Goal: Task Accomplishment & Management: Complete application form

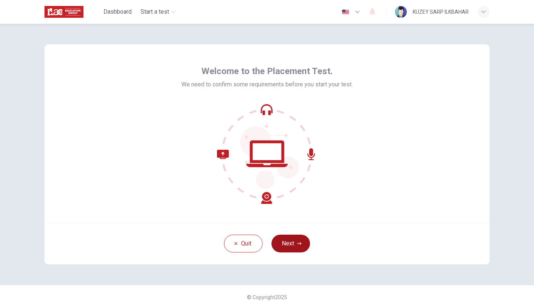
click at [288, 242] on button "Next" at bounding box center [290, 244] width 39 height 18
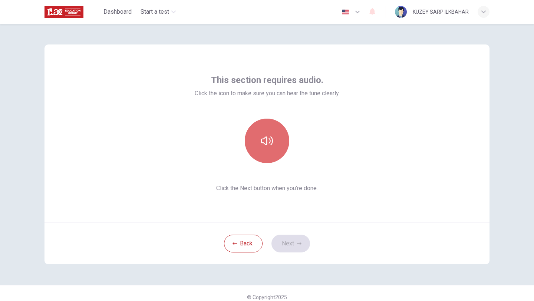
click at [270, 135] on icon "button" at bounding box center [267, 141] width 12 height 12
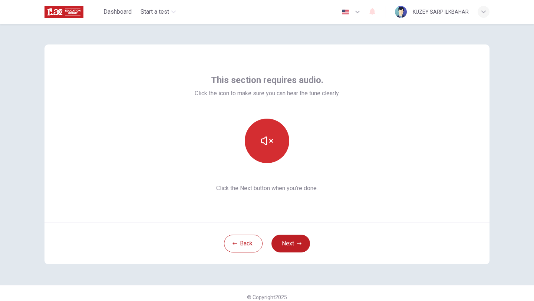
click at [270, 135] on icon "button" at bounding box center [267, 141] width 12 height 12
click at [298, 246] on button "Next" at bounding box center [290, 244] width 39 height 18
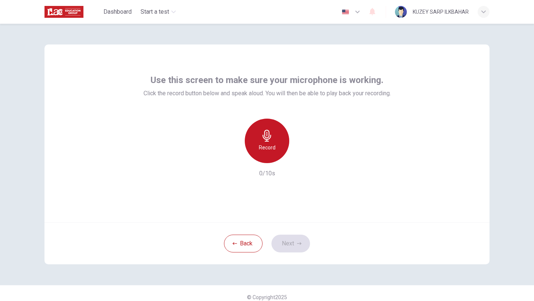
click at [260, 153] on div "Record" at bounding box center [267, 141] width 44 height 44
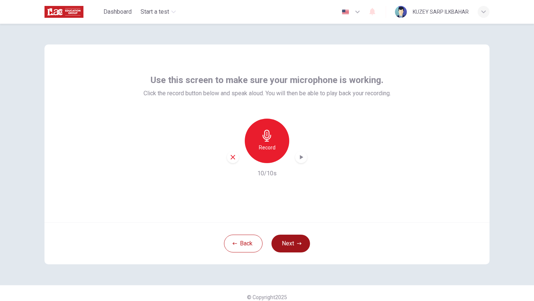
click at [284, 241] on button "Next" at bounding box center [290, 244] width 39 height 18
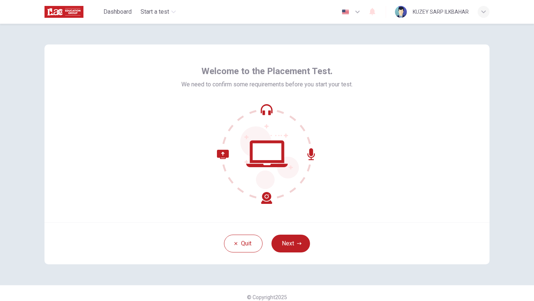
click at [295, 243] on button "Next" at bounding box center [290, 244] width 39 height 18
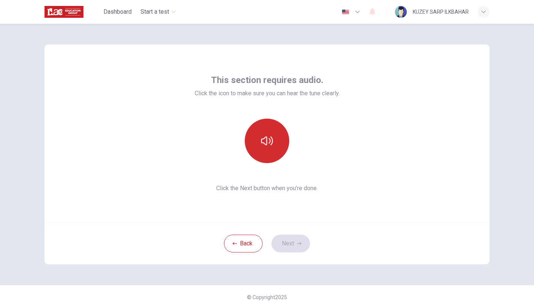
click at [258, 130] on button "button" at bounding box center [267, 141] width 44 height 44
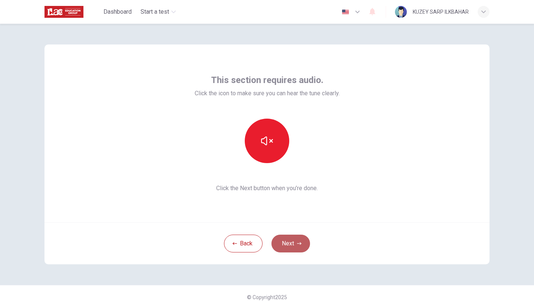
click at [288, 236] on button "Next" at bounding box center [290, 244] width 39 height 18
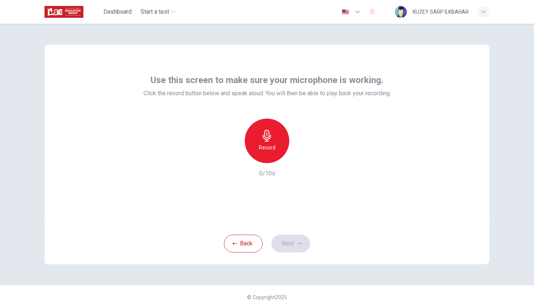
click at [265, 142] on div "Record" at bounding box center [267, 141] width 44 height 44
click at [294, 242] on button "Next" at bounding box center [290, 244] width 39 height 18
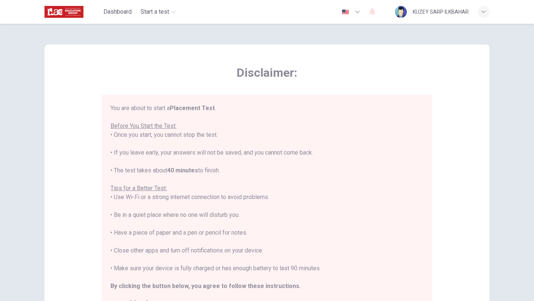
scroll to position [9, 0]
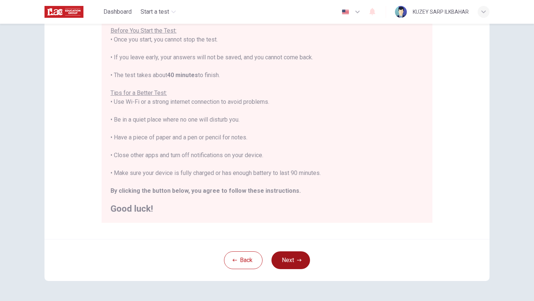
click at [298, 261] on icon "button" at bounding box center [299, 260] width 4 height 4
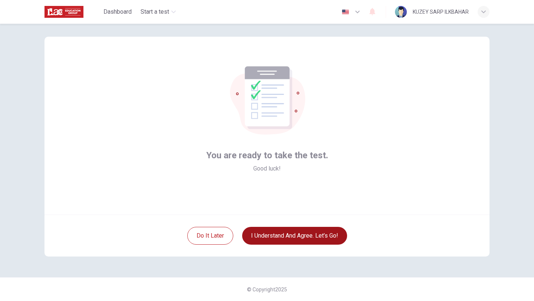
scroll to position [8, 0]
click at [296, 234] on button "I understand and agree. Let’s go!" at bounding box center [294, 236] width 105 height 18
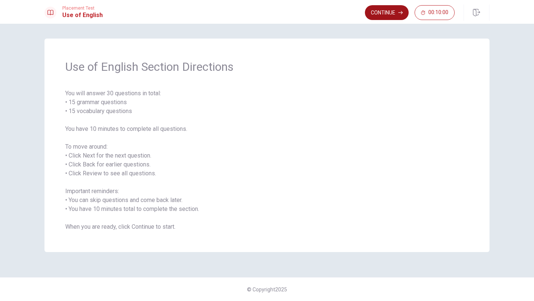
click at [392, 13] on button "Continue" at bounding box center [387, 12] width 44 height 15
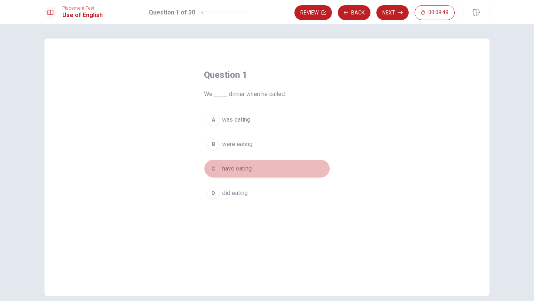
click at [240, 166] on span "have eating" at bounding box center [237, 168] width 30 height 9
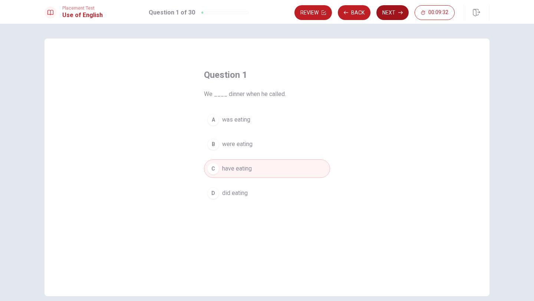
click at [390, 12] on button "Next" at bounding box center [392, 12] width 32 height 15
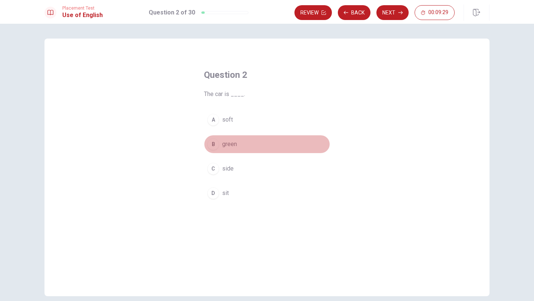
drag, startPoint x: 233, startPoint y: 142, endPoint x: 241, endPoint y: 136, distance: 9.8
click at [233, 142] on span "green" at bounding box center [229, 144] width 15 height 9
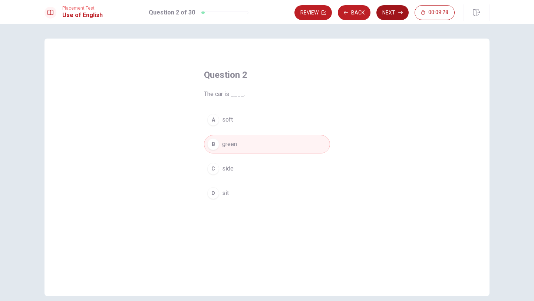
click at [390, 16] on button "Next" at bounding box center [392, 12] width 32 height 15
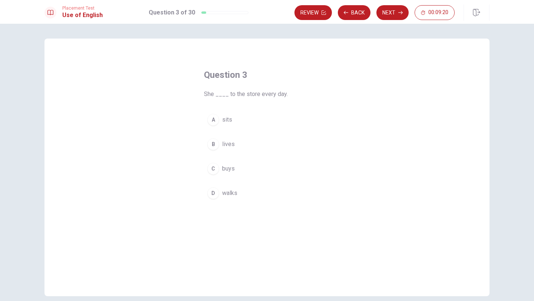
click at [232, 189] on span "walks" at bounding box center [229, 193] width 15 height 9
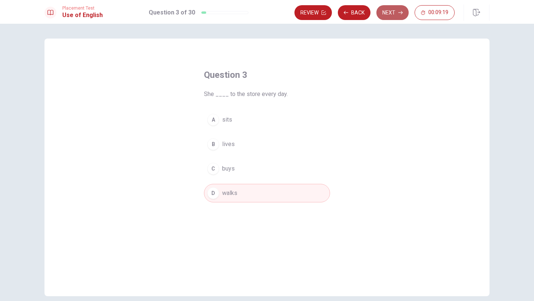
click at [399, 16] on button "Next" at bounding box center [392, 12] width 32 height 15
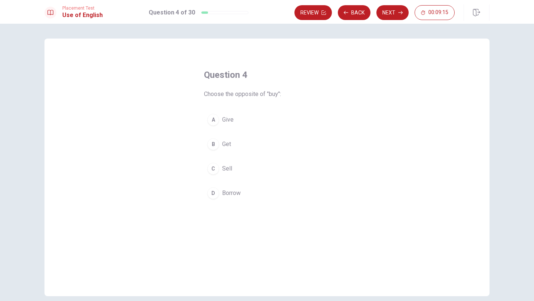
click at [227, 146] on span "Get" at bounding box center [226, 144] width 9 height 9
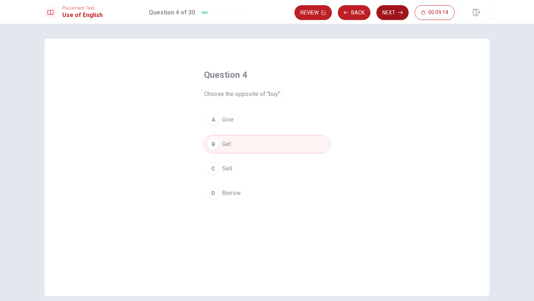
click at [390, 12] on button "Next" at bounding box center [392, 12] width 32 height 15
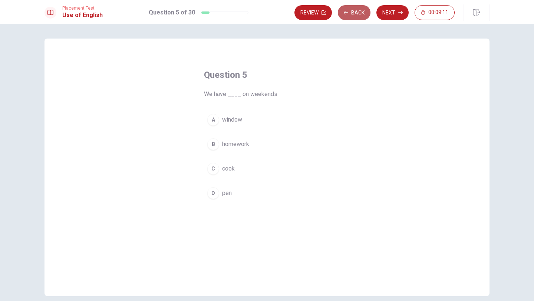
click at [353, 10] on button "Back" at bounding box center [354, 12] width 33 height 15
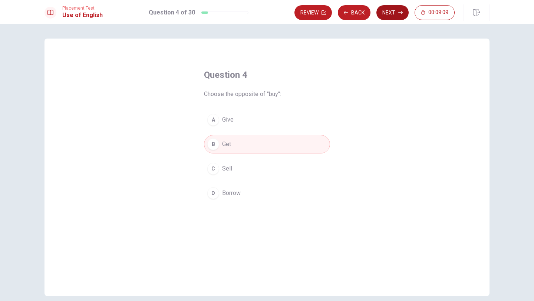
click at [384, 10] on button "Next" at bounding box center [392, 12] width 32 height 15
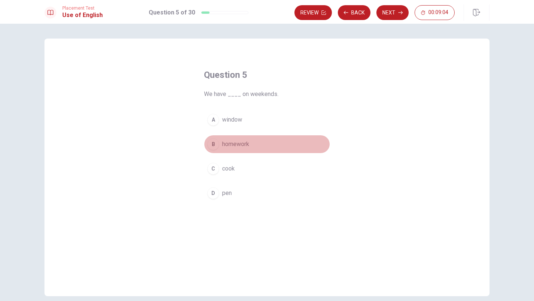
click at [240, 142] on span "homework" at bounding box center [235, 144] width 27 height 9
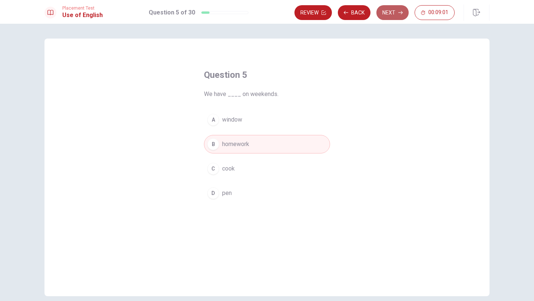
click at [387, 13] on button "Next" at bounding box center [392, 12] width 32 height 15
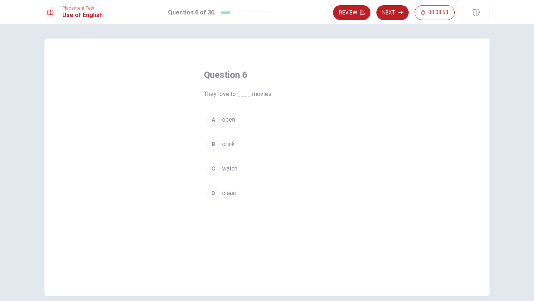
click at [228, 174] on button "C watch" at bounding box center [267, 168] width 126 height 19
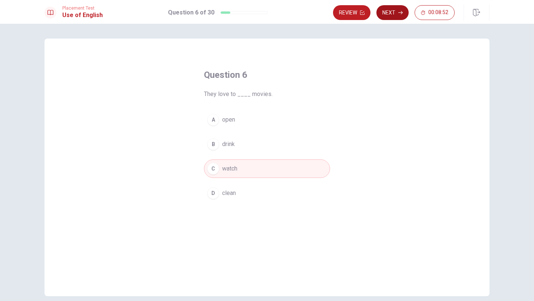
click at [391, 13] on button "Next" at bounding box center [392, 12] width 32 height 15
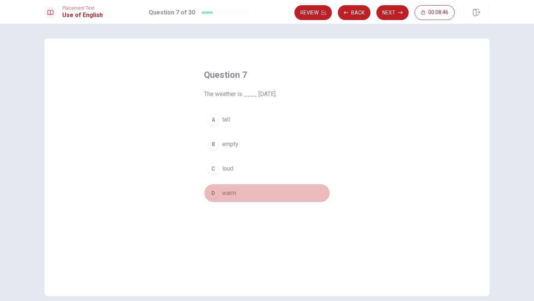
click at [229, 194] on span "warm" at bounding box center [229, 193] width 14 height 9
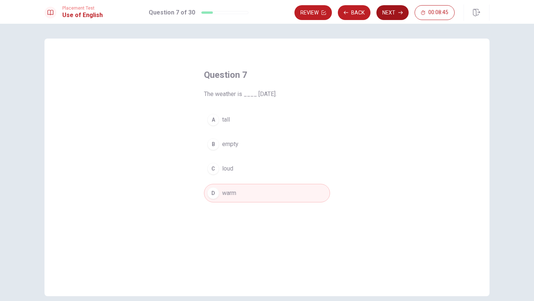
click at [385, 14] on button "Next" at bounding box center [392, 12] width 32 height 15
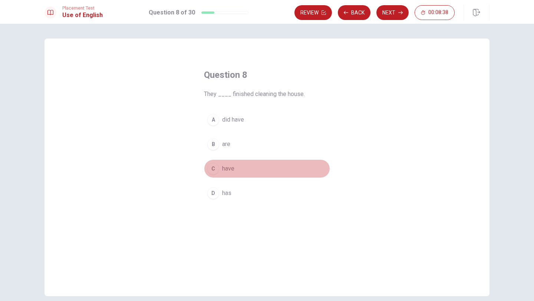
drag, startPoint x: 230, startPoint y: 170, endPoint x: 245, endPoint y: 158, distance: 19.0
click at [230, 169] on span "have" at bounding box center [228, 168] width 12 height 9
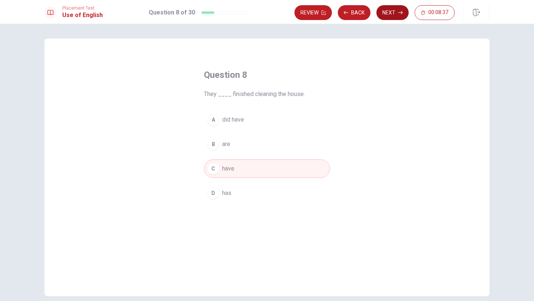
click at [393, 15] on button "Next" at bounding box center [392, 12] width 32 height 15
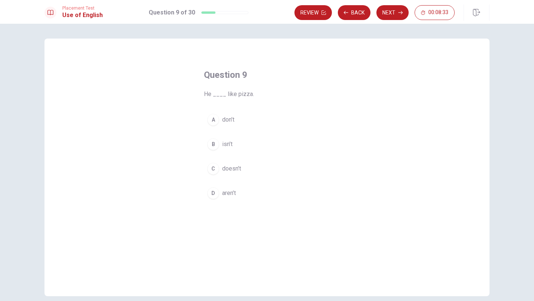
click at [240, 172] on span "doesn’t" at bounding box center [231, 168] width 19 height 9
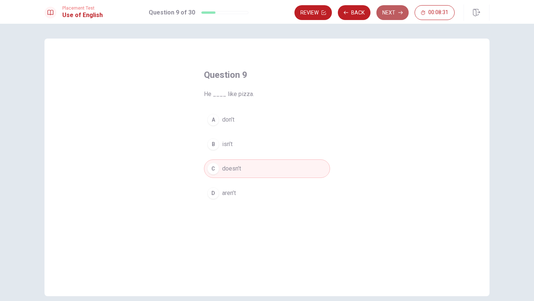
click at [392, 16] on button "Next" at bounding box center [392, 12] width 32 height 15
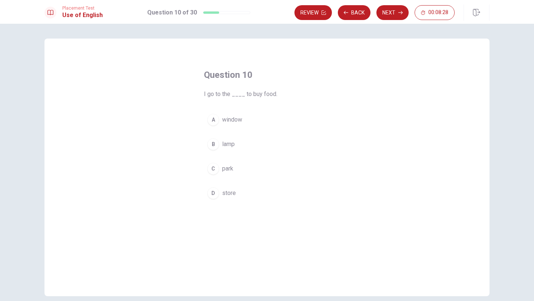
click at [232, 191] on span "store" at bounding box center [229, 193] width 14 height 9
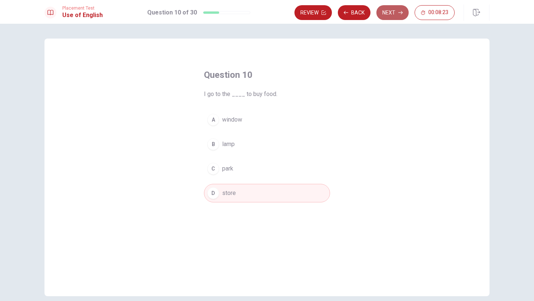
click at [395, 9] on button "Next" at bounding box center [392, 12] width 32 height 15
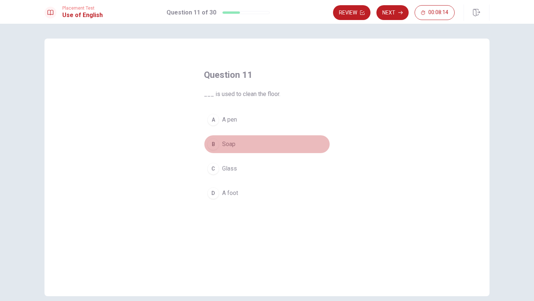
click at [230, 144] on span "Soap" at bounding box center [228, 144] width 13 height 9
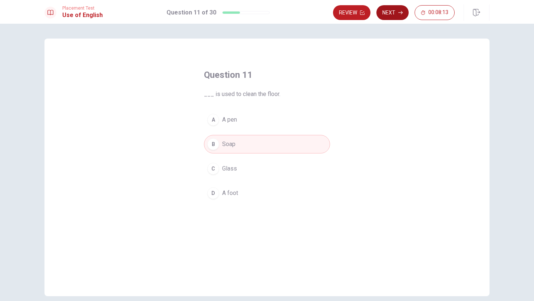
click at [392, 13] on button "Next" at bounding box center [392, 12] width 32 height 15
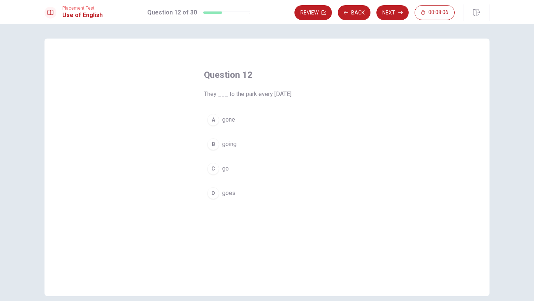
click at [227, 171] on span "go" at bounding box center [225, 168] width 7 height 9
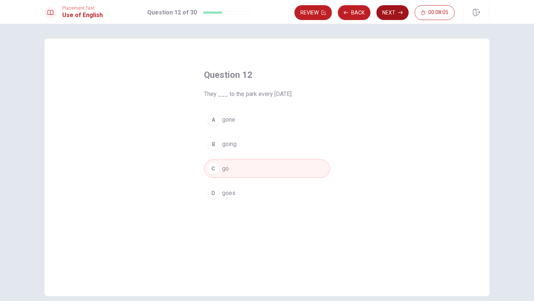
click at [388, 16] on button "Next" at bounding box center [392, 12] width 32 height 15
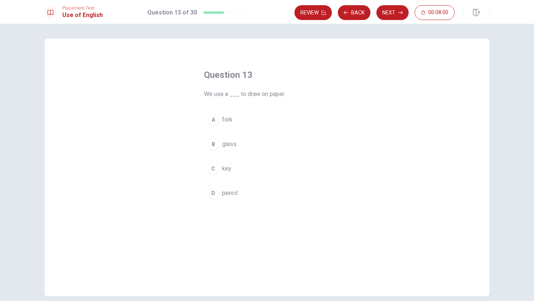
click at [234, 196] on span "pencil" at bounding box center [230, 193] width 16 height 9
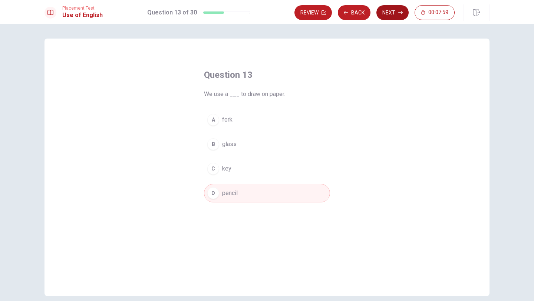
click at [384, 11] on button "Next" at bounding box center [392, 12] width 32 height 15
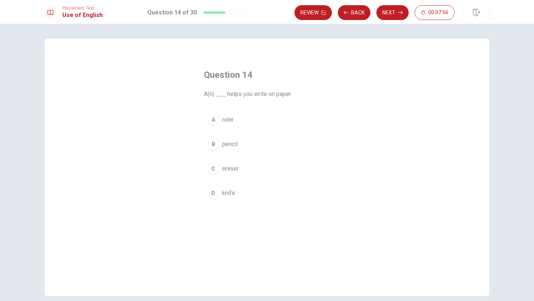
drag, startPoint x: 233, startPoint y: 145, endPoint x: 238, endPoint y: 142, distance: 5.3
click at [233, 144] on span "pencil" at bounding box center [230, 144] width 16 height 9
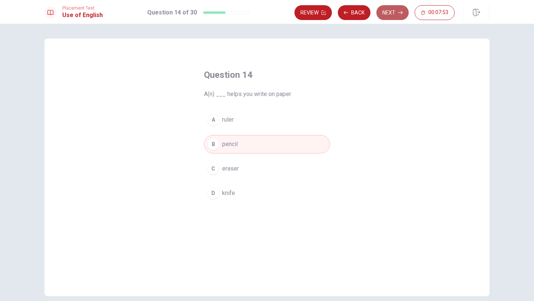
click at [390, 12] on button "Next" at bounding box center [392, 12] width 32 height 15
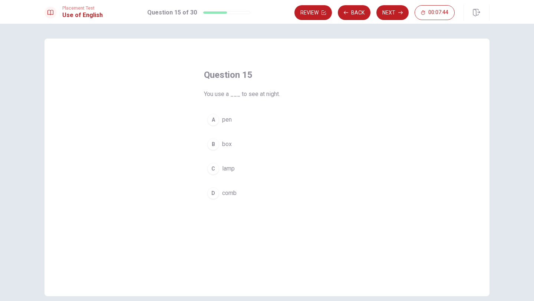
click at [230, 169] on span "lamp" at bounding box center [228, 168] width 13 height 9
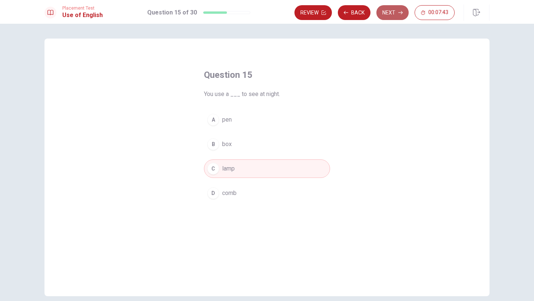
click at [384, 11] on button "Next" at bounding box center [392, 12] width 32 height 15
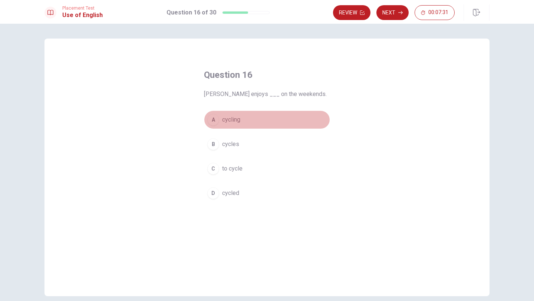
click at [236, 119] on span "cycling" at bounding box center [231, 119] width 18 height 9
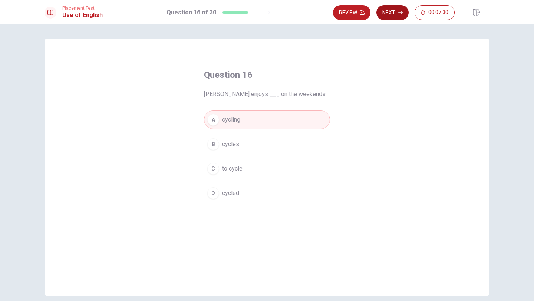
click at [395, 13] on button "Next" at bounding box center [392, 12] width 32 height 15
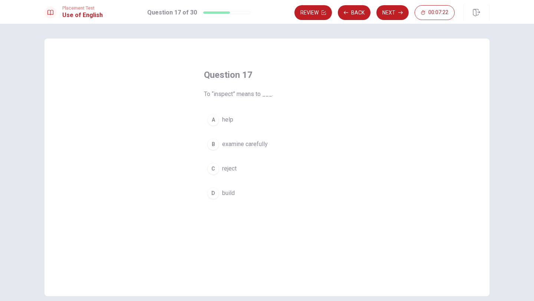
click at [237, 171] on button "C reject" at bounding box center [267, 168] width 126 height 19
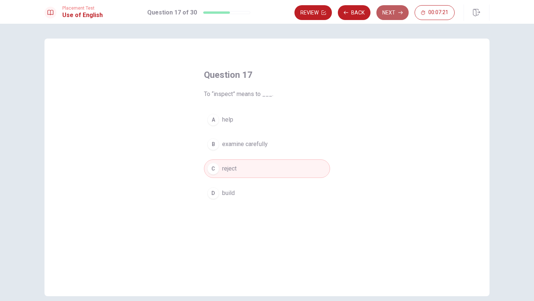
click at [391, 15] on button "Next" at bounding box center [392, 12] width 32 height 15
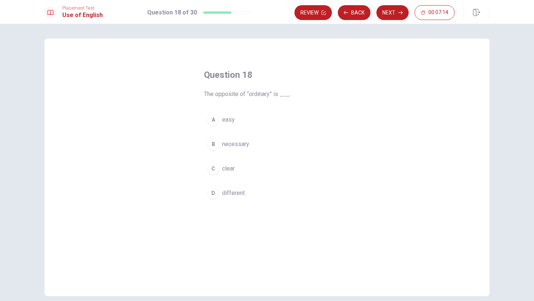
click at [244, 145] on span "necessary" at bounding box center [235, 144] width 27 height 9
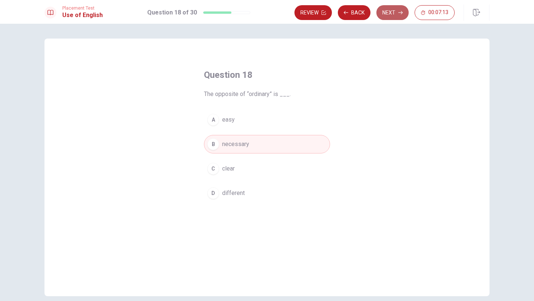
click at [391, 15] on button "Next" at bounding box center [392, 12] width 32 height 15
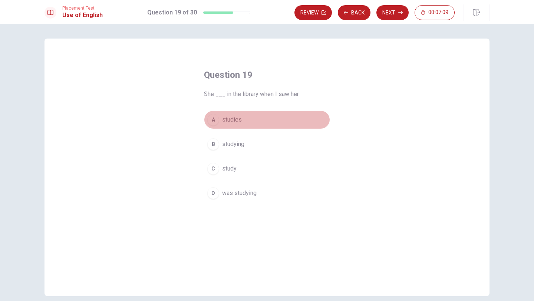
click at [236, 113] on button "A studies" at bounding box center [267, 120] width 126 height 19
click at [256, 195] on span "was studying" at bounding box center [239, 193] width 34 height 9
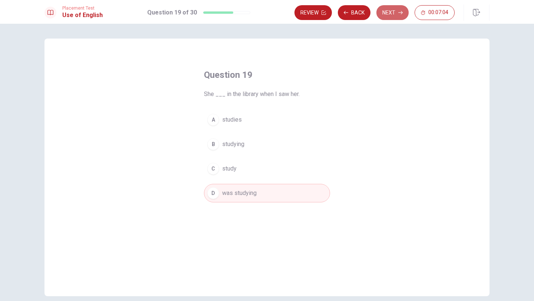
click at [398, 17] on button "Next" at bounding box center [392, 12] width 32 height 15
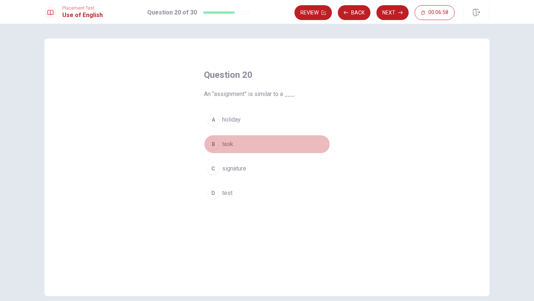
click at [226, 144] on span "task" at bounding box center [227, 144] width 11 height 9
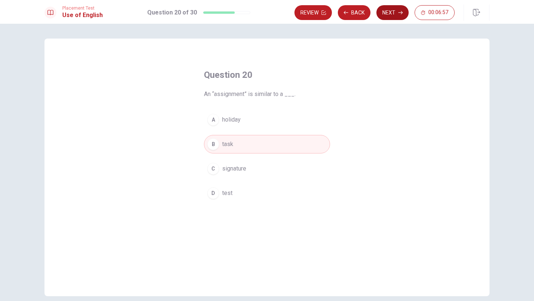
click at [392, 17] on button "Next" at bounding box center [392, 12] width 32 height 15
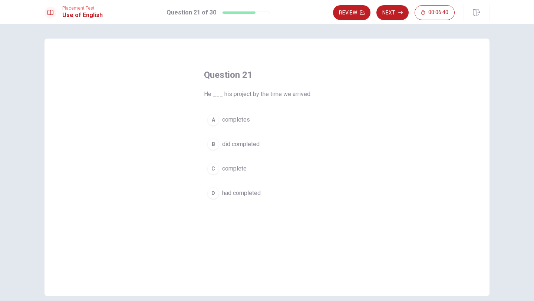
click at [232, 187] on button "D had completed" at bounding box center [267, 193] width 126 height 19
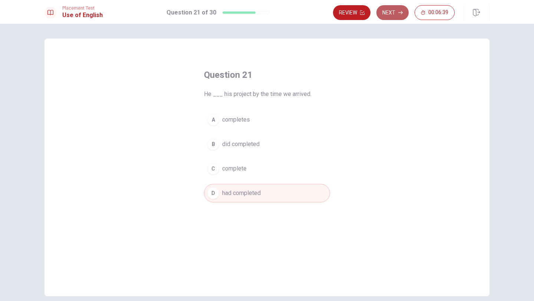
click at [392, 16] on button "Next" at bounding box center [392, 12] width 32 height 15
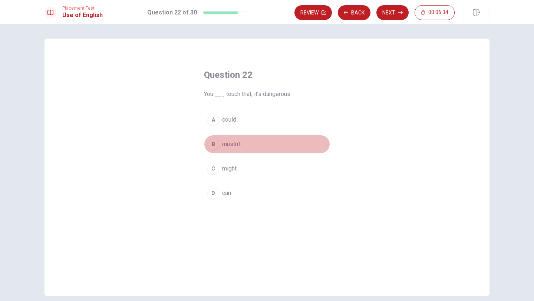
click at [240, 142] on span "mustn’t" at bounding box center [231, 144] width 19 height 9
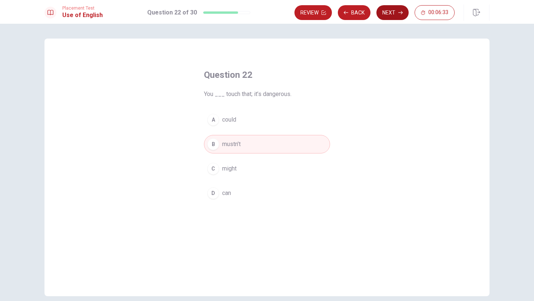
click at [395, 15] on button "Next" at bounding box center [392, 12] width 32 height 15
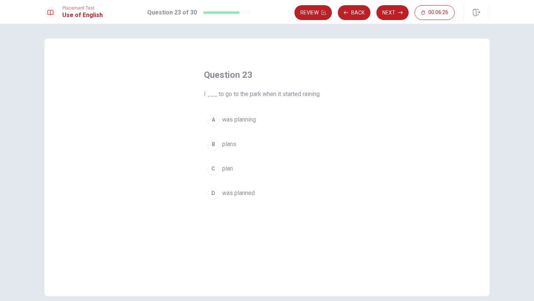
click at [240, 197] on span "was planned" at bounding box center [238, 193] width 33 height 9
click at [239, 121] on span "was planning" at bounding box center [239, 119] width 34 height 9
drag, startPoint x: 251, startPoint y: 190, endPoint x: 270, endPoint y: 172, distance: 26.5
click at [251, 190] on span "was planned" at bounding box center [238, 193] width 33 height 9
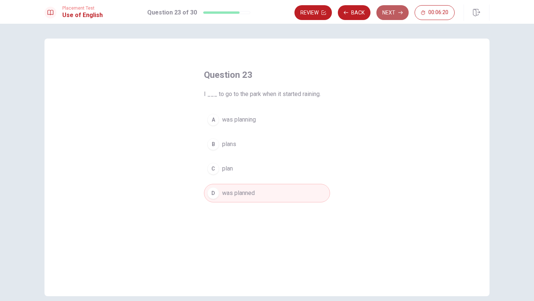
click at [389, 15] on button "Next" at bounding box center [392, 12] width 32 height 15
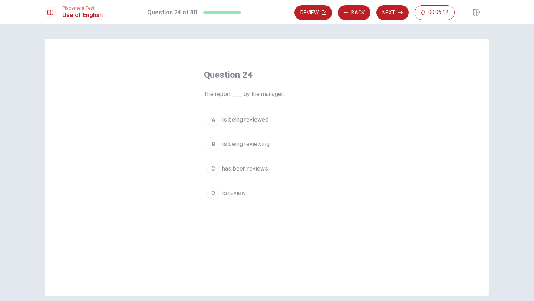
click at [251, 117] on span "is being reviewed" at bounding box center [245, 119] width 46 height 9
click at [384, 13] on button "Next" at bounding box center [392, 12] width 32 height 15
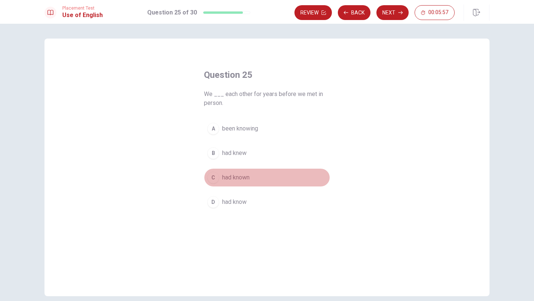
click at [244, 172] on button "C had known" at bounding box center [267, 177] width 126 height 19
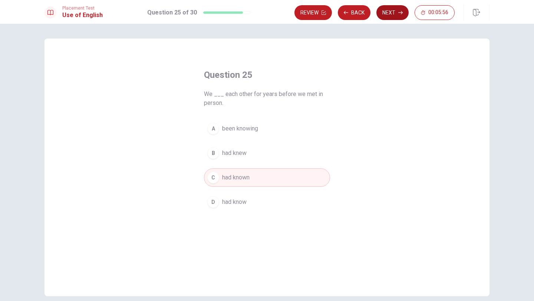
click at [393, 9] on button "Next" at bounding box center [392, 12] width 32 height 15
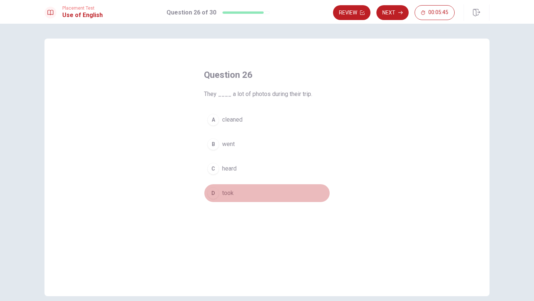
click at [228, 189] on span "took" at bounding box center [227, 193] width 11 height 9
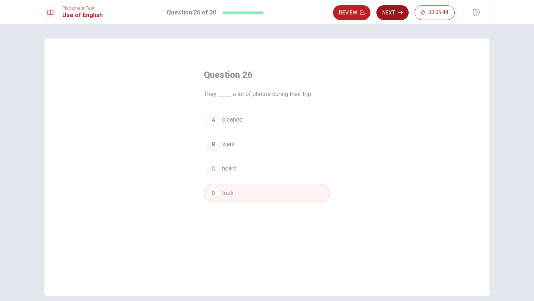
click at [400, 17] on button "Next" at bounding box center [392, 12] width 32 height 15
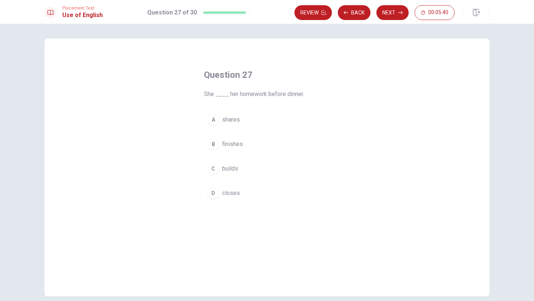
click at [238, 144] on span "finishes" at bounding box center [232, 144] width 21 height 9
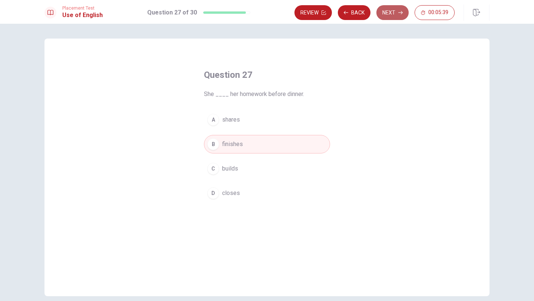
click at [393, 12] on button "Next" at bounding box center [392, 12] width 32 height 15
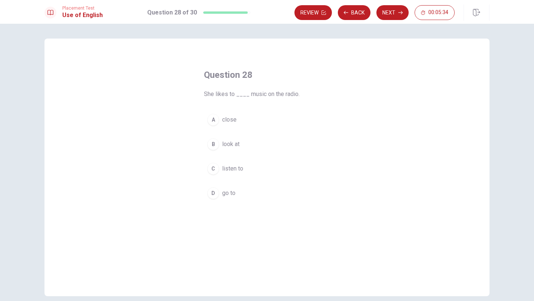
click at [231, 172] on span "listen to" at bounding box center [232, 168] width 21 height 9
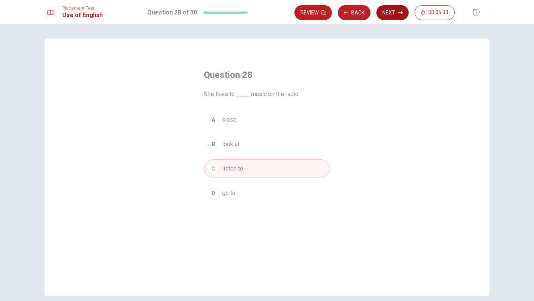
click at [390, 16] on button "Next" at bounding box center [392, 12] width 32 height 15
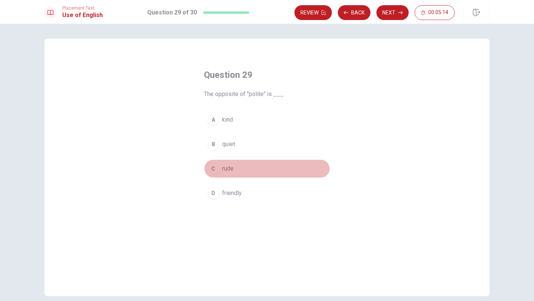
click at [234, 165] on button "C rude" at bounding box center [267, 168] width 126 height 19
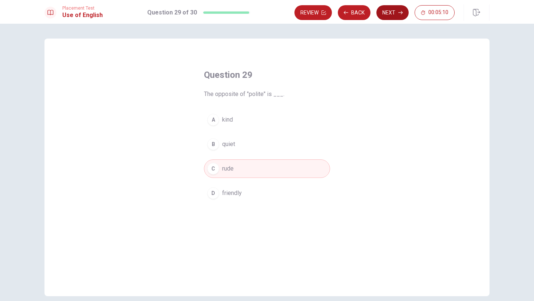
click at [393, 12] on button "Next" at bounding box center [392, 12] width 32 height 15
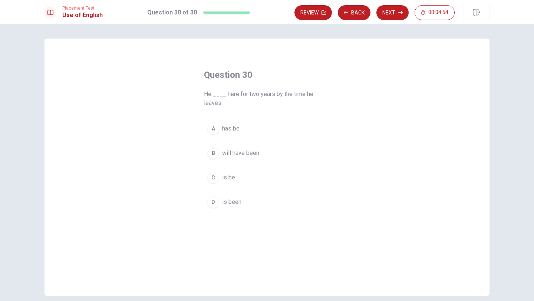
click at [241, 201] on span "is been" at bounding box center [231, 202] width 19 height 9
click at [402, 13] on icon "button" at bounding box center [400, 12] width 4 height 3
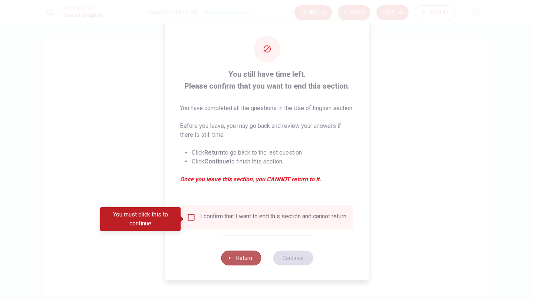
click at [249, 265] on button "Return" at bounding box center [241, 258] width 40 height 15
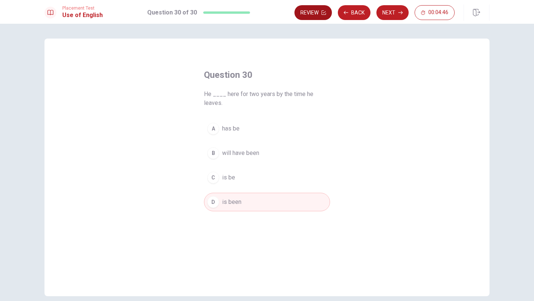
click at [322, 16] on button "Review" at bounding box center [312, 12] width 37 height 15
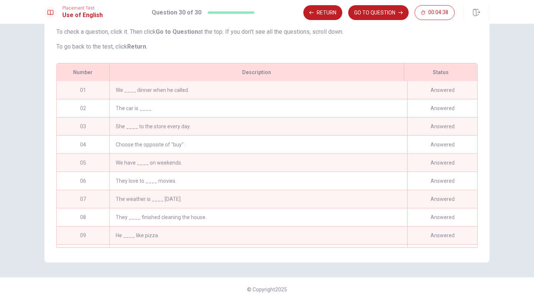
click at [239, 142] on div "Choose the opposite of "buy":" at bounding box center [258, 145] width 298 height 18
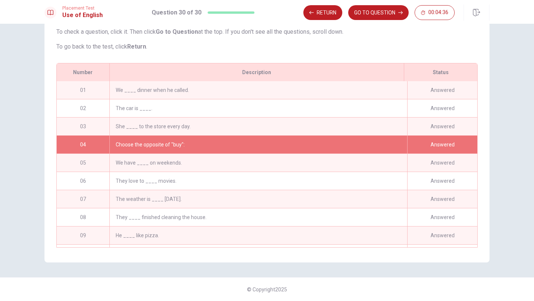
click at [498, 51] on div "Review This is a list of questions. The last question you looked at is highligh…" at bounding box center [267, 118] width 469 height 288
click at [378, 11] on button "GO TO QUESTION" at bounding box center [378, 12] width 60 height 15
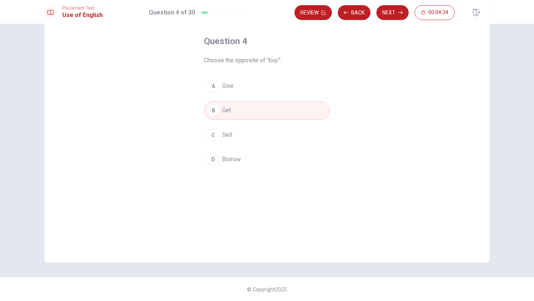
scroll to position [34, 0]
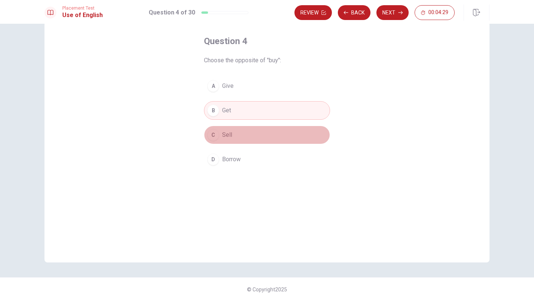
click at [235, 136] on button "C Sell" at bounding box center [267, 135] width 126 height 19
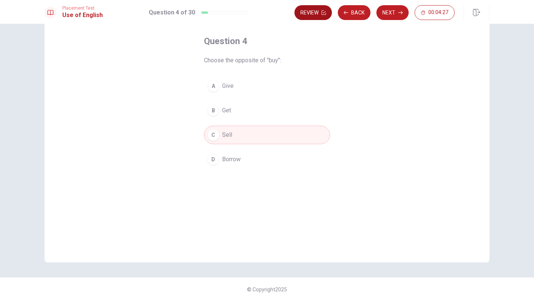
click at [318, 14] on button "Review" at bounding box center [312, 12] width 37 height 15
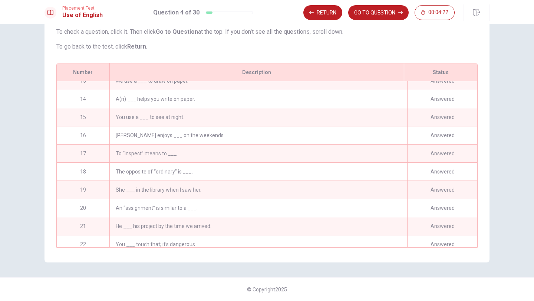
scroll to position [228, 0]
click at [217, 171] on div "The opposite of “ordinary” is ___." at bounding box center [258, 171] width 298 height 18
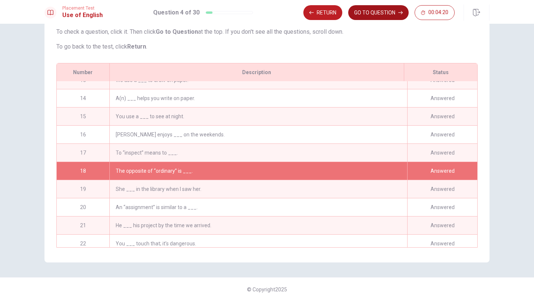
click at [368, 11] on button "GO TO QUESTION" at bounding box center [378, 12] width 60 height 15
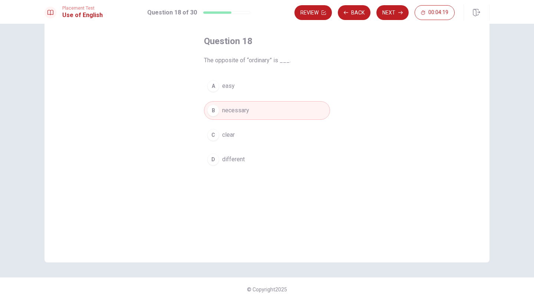
scroll to position [34, 0]
click at [309, 15] on button "Review" at bounding box center [312, 12] width 37 height 15
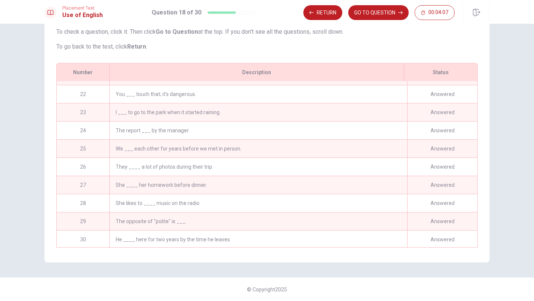
scroll to position [379, 0]
click at [179, 217] on div "The opposite of "polite" is ___." at bounding box center [258, 220] width 298 height 18
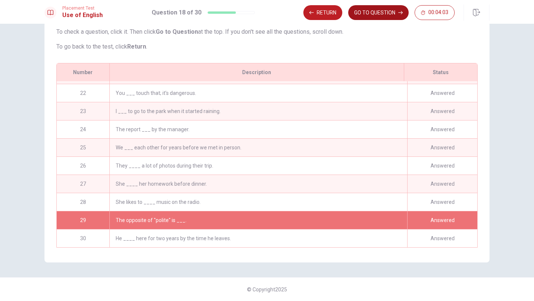
click at [370, 12] on button "GO TO QUESTION" at bounding box center [378, 12] width 60 height 15
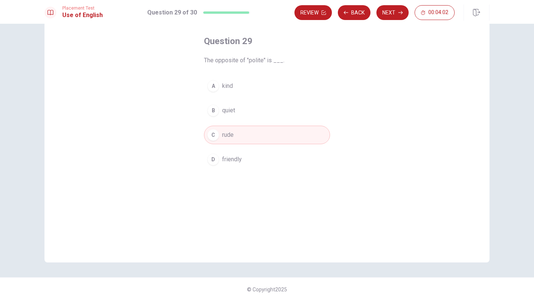
scroll to position [34, 0]
click at [309, 12] on button "Review" at bounding box center [312, 12] width 37 height 15
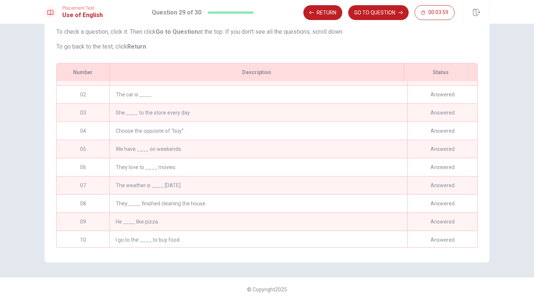
scroll to position [0, 0]
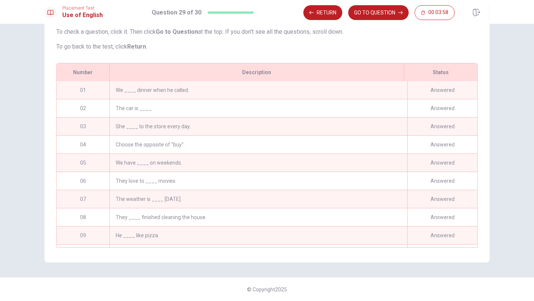
click at [216, 95] on div "We ____ dinner when he called." at bounding box center [258, 90] width 298 height 18
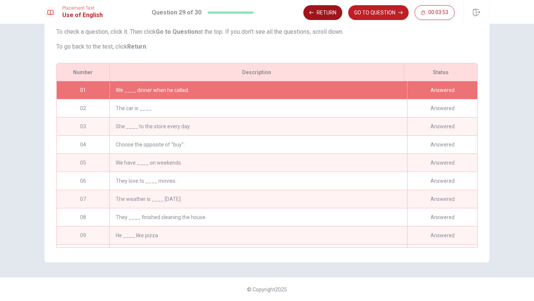
click at [334, 16] on button "Return" at bounding box center [322, 12] width 39 height 15
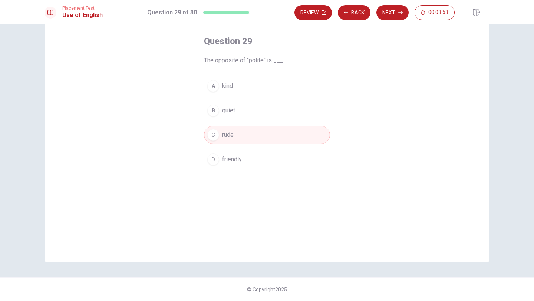
scroll to position [34, 0]
click at [397, 11] on button "Next" at bounding box center [392, 12] width 32 height 15
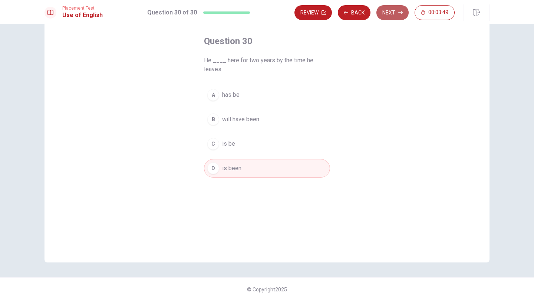
click at [389, 11] on button "Next" at bounding box center [392, 12] width 32 height 15
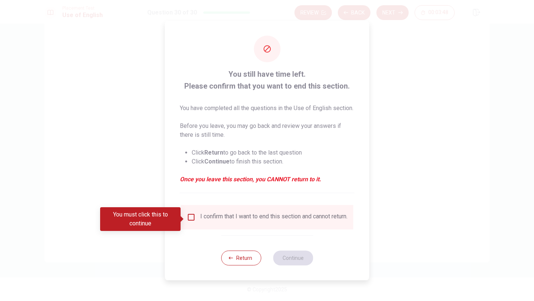
click at [192, 220] on input "You must click this to continue" at bounding box center [191, 217] width 9 height 9
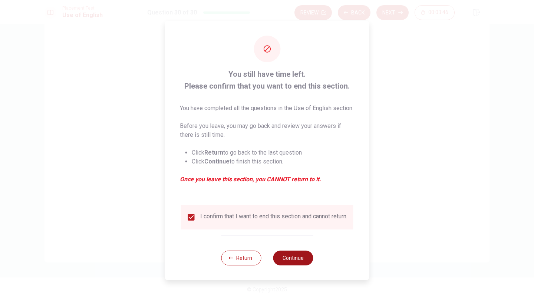
click at [302, 264] on button "Continue" at bounding box center [293, 258] width 40 height 15
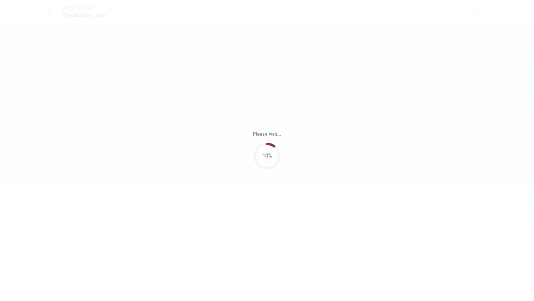
scroll to position [0, 0]
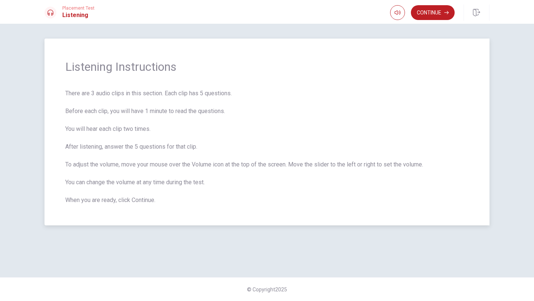
click at [328, 151] on span "There are 3 audio clips in this section. Each clip has 5 questions. Before each…" at bounding box center [266, 147] width 403 height 116
click at [432, 11] on button "Continue" at bounding box center [433, 12] width 44 height 15
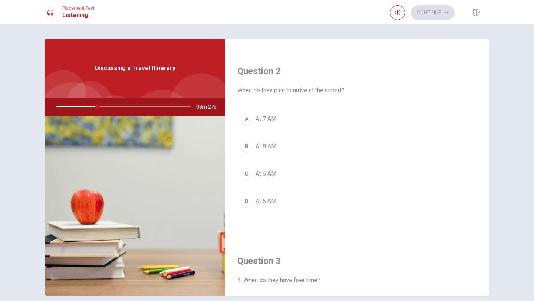
scroll to position [178, 0]
click at [277, 172] on button "C At 6 AM" at bounding box center [357, 173] width 240 height 19
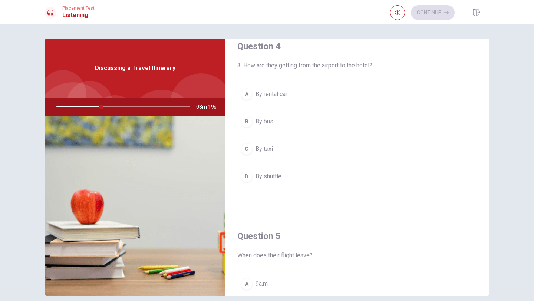
scroll to position [584, 0]
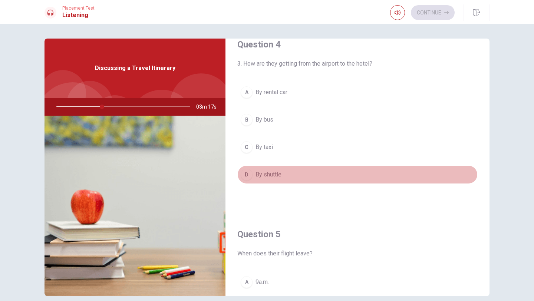
click at [272, 174] on span "By shuttle" at bounding box center [268, 174] width 26 height 9
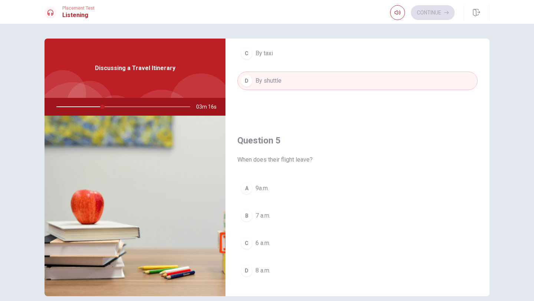
scroll to position [692, 0]
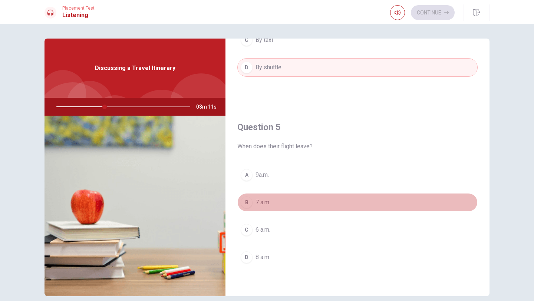
click at [266, 205] on span "7 a.m." at bounding box center [262, 202] width 15 height 9
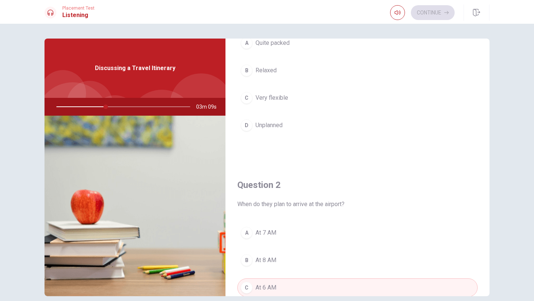
scroll to position [0, 0]
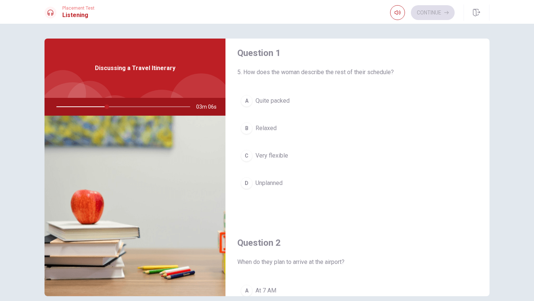
click at [279, 105] on span "Quite packed" at bounding box center [272, 100] width 34 height 9
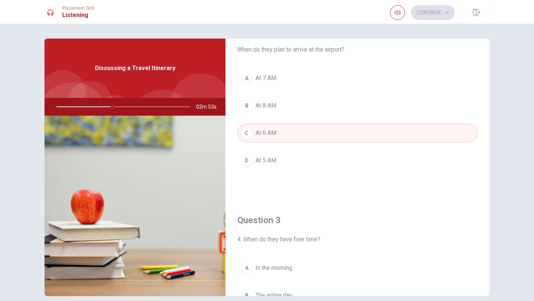
scroll to position [207, 0]
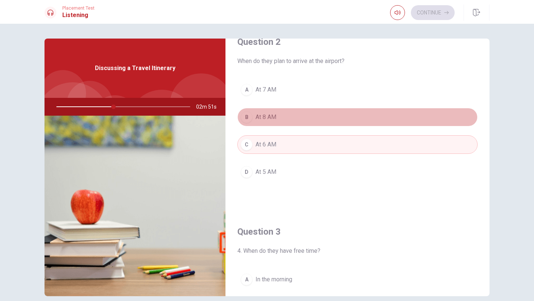
click at [268, 120] on span "At 8 AM" at bounding box center [265, 117] width 21 height 9
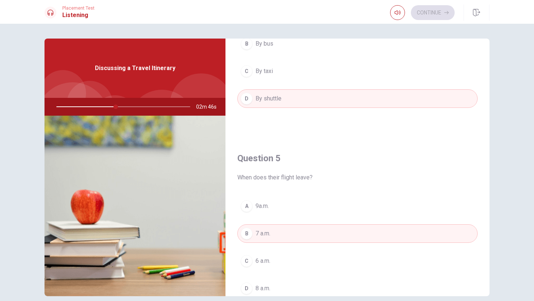
scroll to position [692, 0]
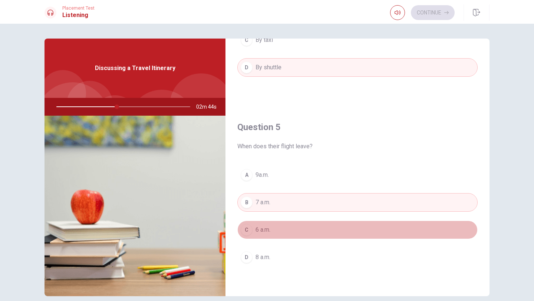
click at [268, 228] on span "6 a.m." at bounding box center [262, 229] width 15 height 9
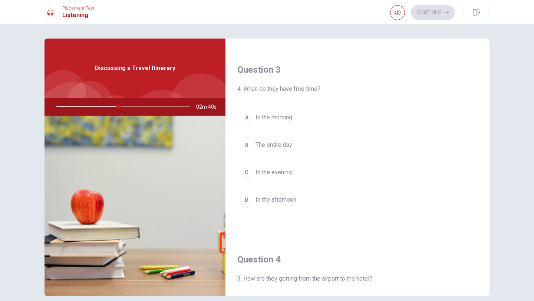
scroll to position [362, 0]
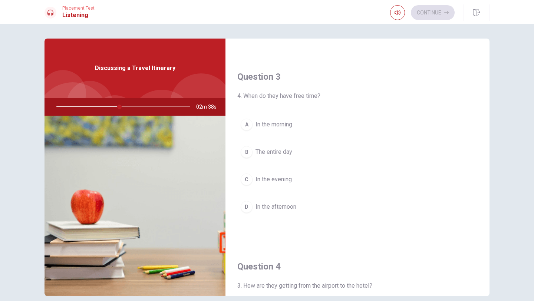
click at [285, 211] on span "In the afternoon" at bounding box center [275, 206] width 41 height 9
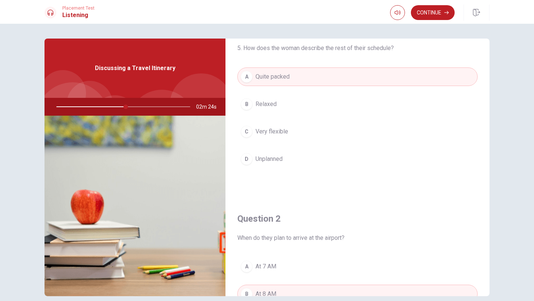
scroll to position [0, 0]
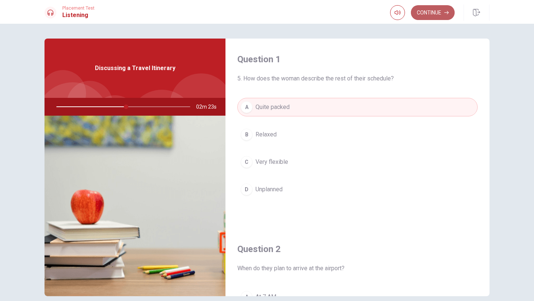
click at [428, 13] on button "Continue" at bounding box center [433, 12] width 44 height 15
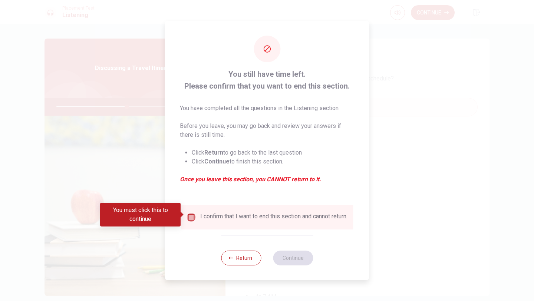
click at [188, 217] on input "You must click this to continue" at bounding box center [191, 217] width 9 height 9
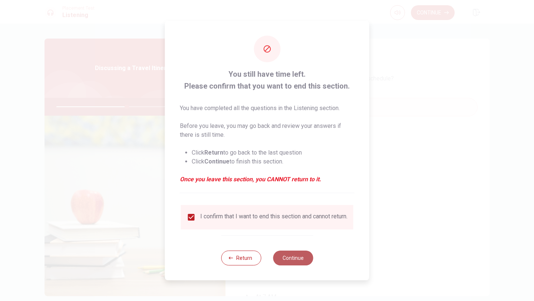
click at [284, 255] on button "Continue" at bounding box center [293, 258] width 40 height 15
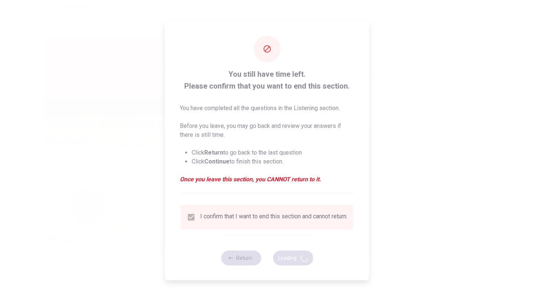
type input "53"
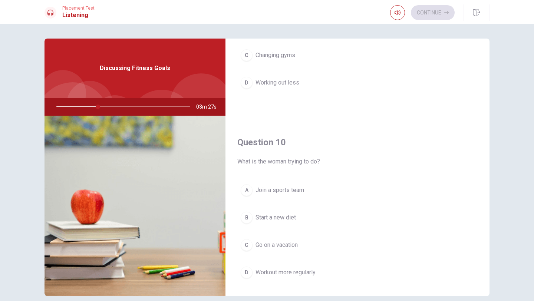
scroll to position [672, 0]
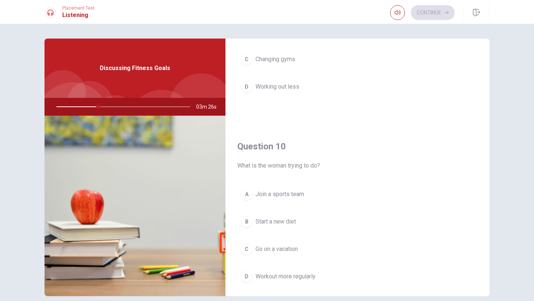
click at [283, 280] on span "Workout more regularly" at bounding box center [285, 276] width 60 height 9
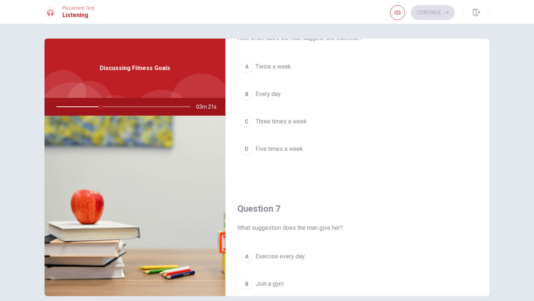
scroll to position [40, 0]
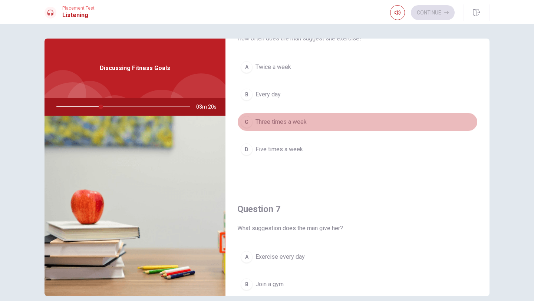
click at [288, 127] on button "C Three times a week" at bounding box center [357, 122] width 240 height 19
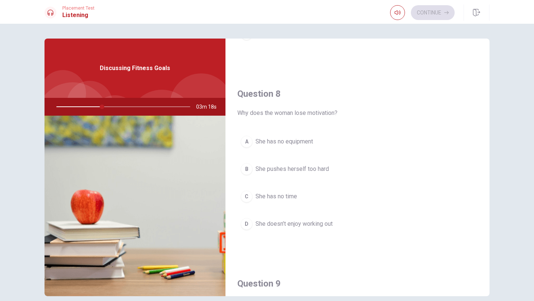
scroll to position [346, 0]
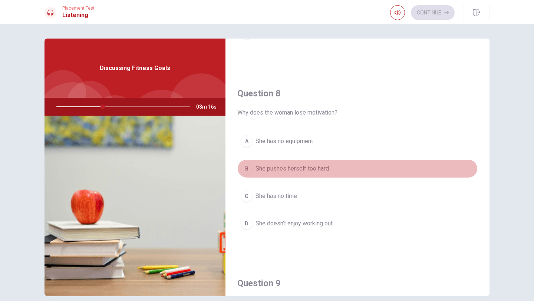
click at [306, 169] on span "She pushes herself too hard" at bounding box center [291, 168] width 73 height 9
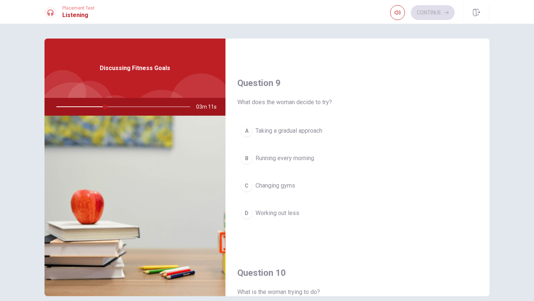
scroll to position [541, 0]
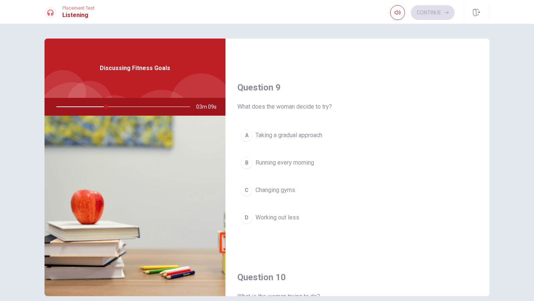
click at [305, 138] on span "Taking a gradual approach" at bounding box center [288, 135] width 67 height 9
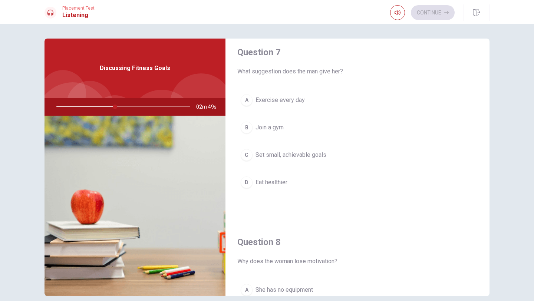
scroll to position [198, 0]
click at [314, 154] on span "Set small, achievable goals" at bounding box center [290, 153] width 71 height 9
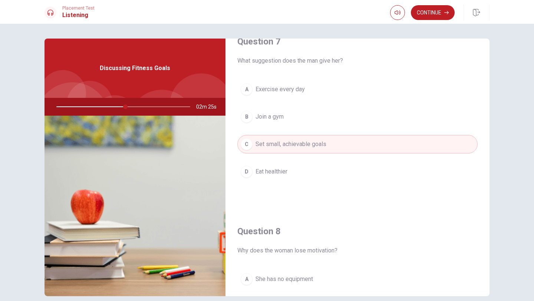
scroll to position [202, 0]
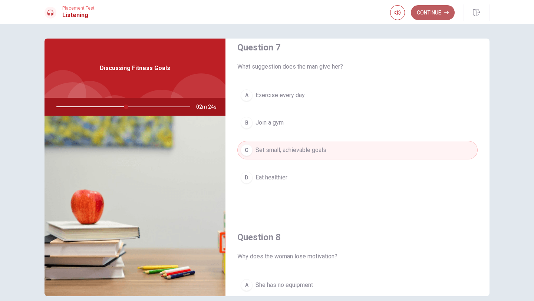
click at [435, 13] on button "Continue" at bounding box center [433, 12] width 44 height 15
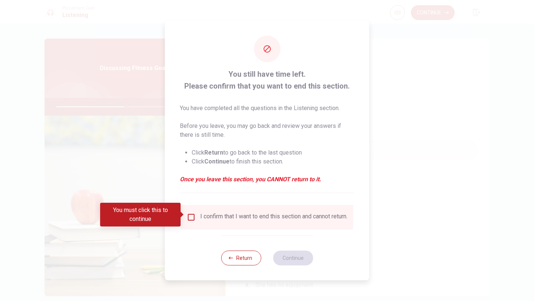
click at [202, 220] on div "I confirm that I want to end this section and cannot return." at bounding box center [273, 217] width 147 height 9
click at [192, 214] on input "You must click this to continue" at bounding box center [191, 217] width 9 height 9
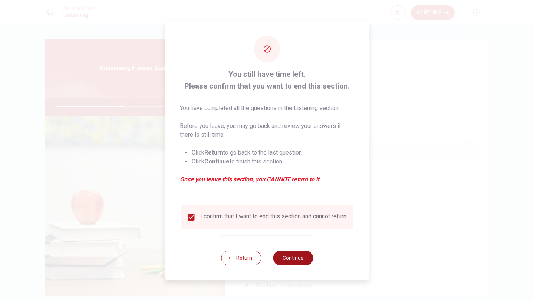
click at [282, 255] on button "Continue" at bounding box center [293, 258] width 40 height 15
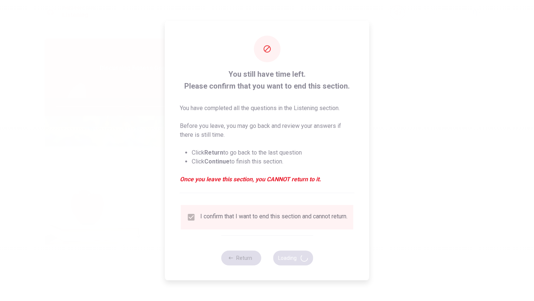
type input "53"
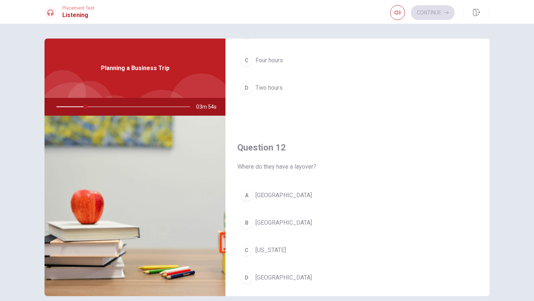
scroll to position [118, 0]
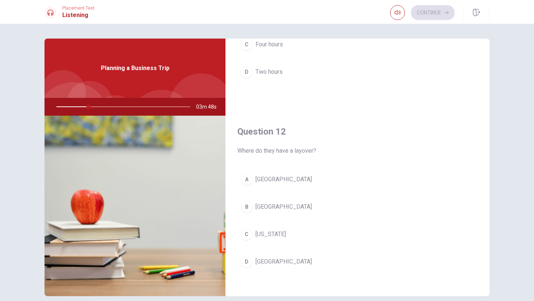
drag, startPoint x: 197, startPoint y: 108, endPoint x: 218, endPoint y: 107, distance: 20.8
click at [218, 107] on span "03m 48s" at bounding box center [209, 107] width 26 height 18
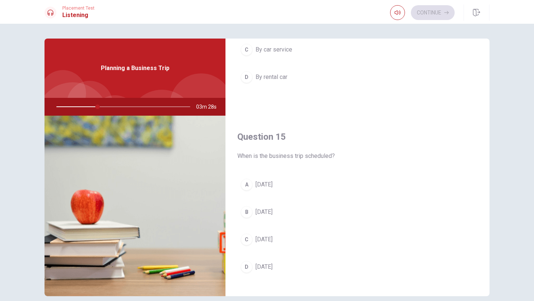
scroll to position [683, 0]
click at [273, 239] on span "Next Thursday" at bounding box center [263, 238] width 17 height 9
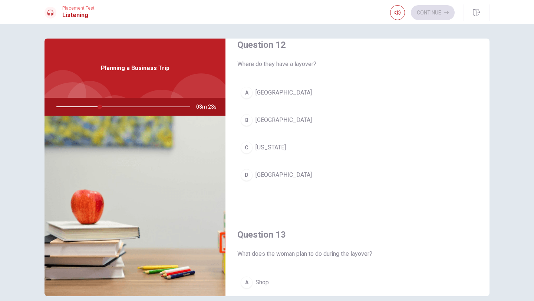
scroll to position [201, 0]
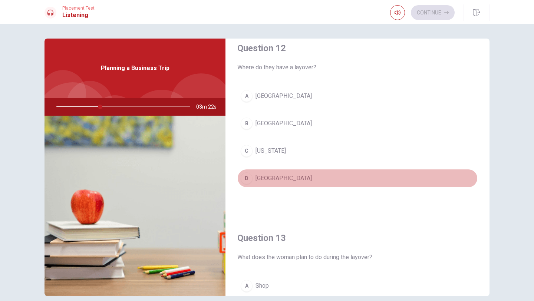
click at [266, 173] on button "D Chicago" at bounding box center [357, 178] width 240 height 19
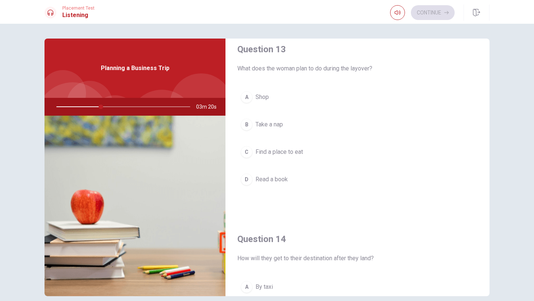
scroll to position [385, 0]
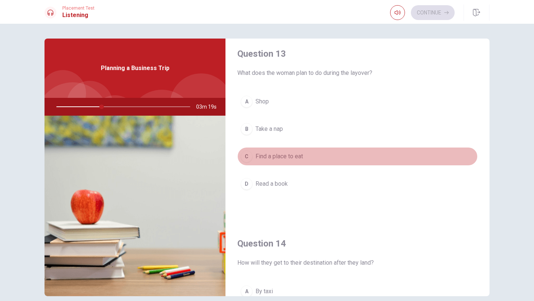
click at [287, 154] on span "Find a place to eat" at bounding box center [278, 156] width 47 height 9
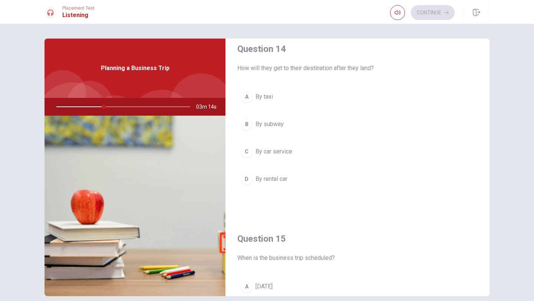
scroll to position [590, 0]
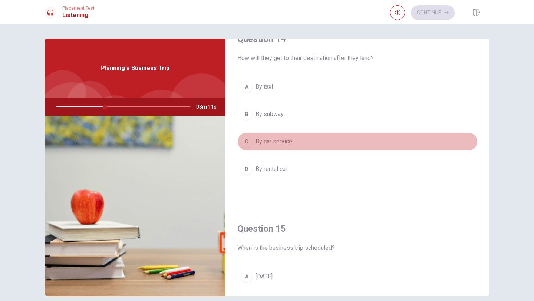
click at [280, 141] on span "By car service" at bounding box center [273, 141] width 37 height 9
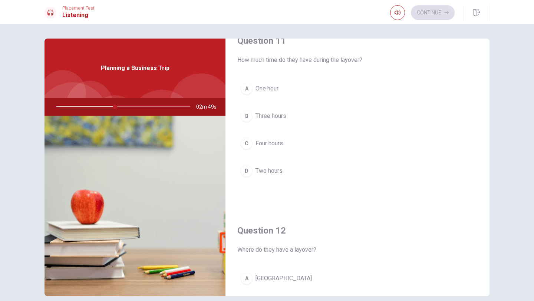
scroll to position [17, 0]
click at [264, 169] on span "Two hours" at bounding box center [268, 172] width 27 height 9
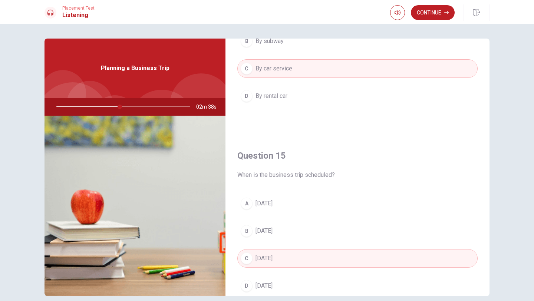
scroll to position [692, 0]
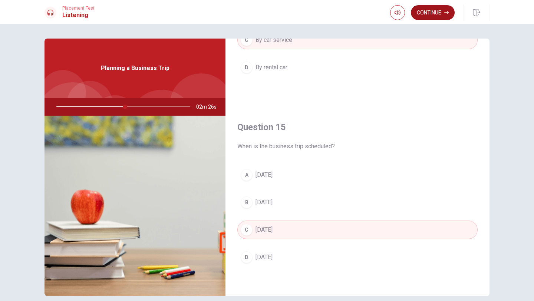
click at [433, 15] on button "Continue" at bounding box center [433, 12] width 44 height 15
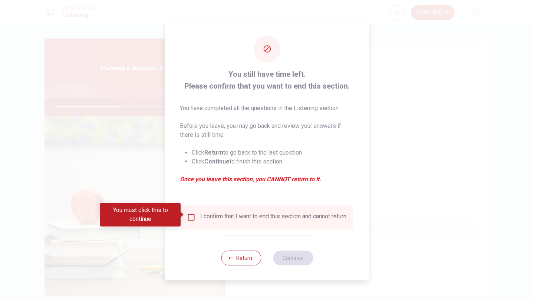
click at [189, 216] on input "You must click this to continue" at bounding box center [191, 217] width 9 height 9
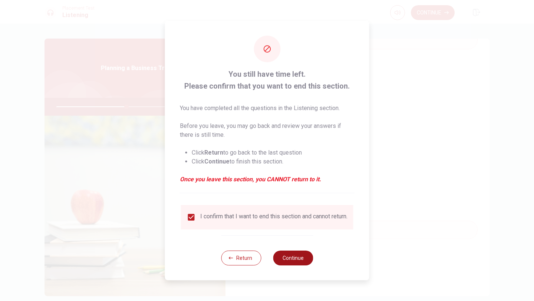
click at [297, 262] on button "Continue" at bounding box center [293, 258] width 40 height 15
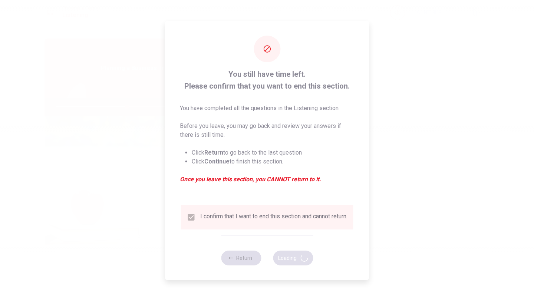
type input "53"
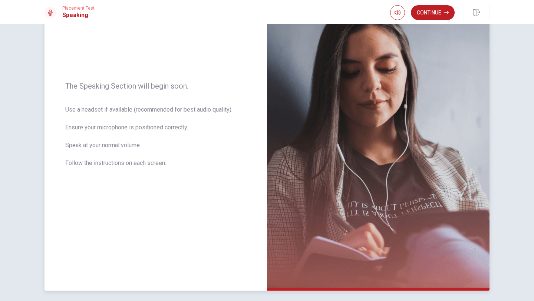
scroll to position [99, 0]
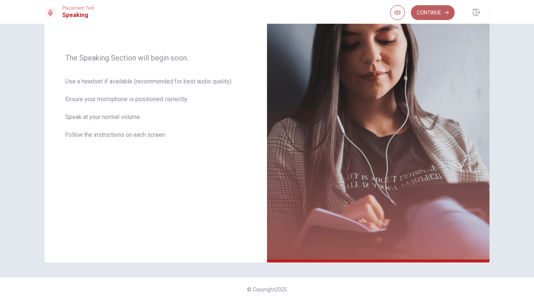
click at [435, 14] on button "Continue" at bounding box center [433, 12] width 44 height 15
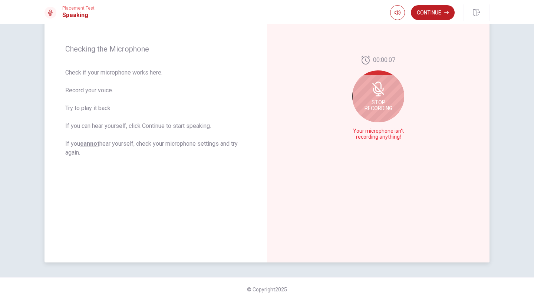
click at [391, 94] on div "Stop Recording" at bounding box center [378, 96] width 52 height 52
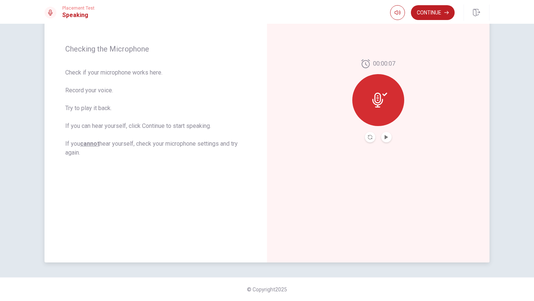
click at [391, 94] on div at bounding box center [378, 100] width 52 height 52
click at [373, 137] on button "Record Again" at bounding box center [370, 137] width 10 height 10
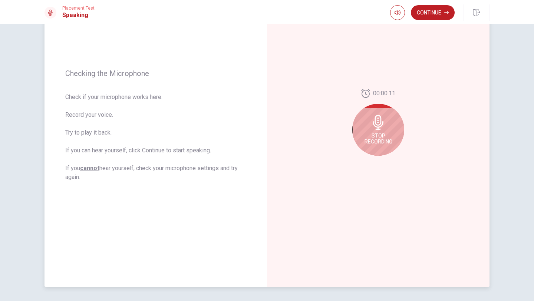
scroll to position [73, 0]
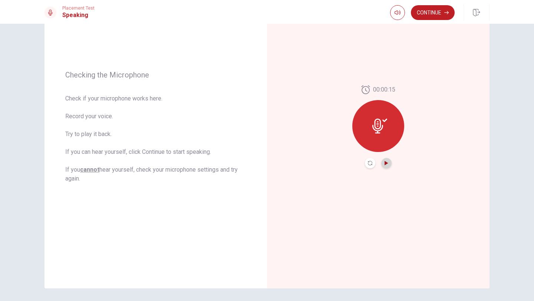
click at [387, 163] on icon "Play Audio" at bounding box center [386, 163] width 3 height 4
click at [433, 10] on button "Continue" at bounding box center [433, 12] width 44 height 15
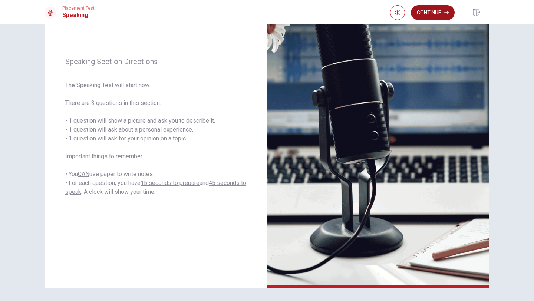
click at [434, 15] on button "Continue" at bounding box center [433, 12] width 44 height 15
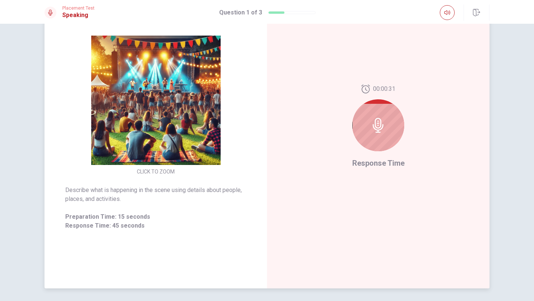
click at [381, 130] on icon at bounding box center [378, 125] width 15 height 15
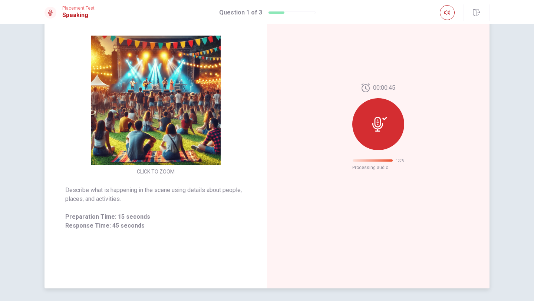
click at [417, 122] on div "00:00:45 100 % Processing audio..." at bounding box center [378, 126] width 222 height 323
click at [296, 124] on div "00:00:45 100 % Processing audio..." at bounding box center [378, 126] width 222 height 323
click at [388, 129] on div at bounding box center [378, 124] width 52 height 52
drag, startPoint x: 228, startPoint y: 140, endPoint x: 234, endPoint y: 140, distance: 6.3
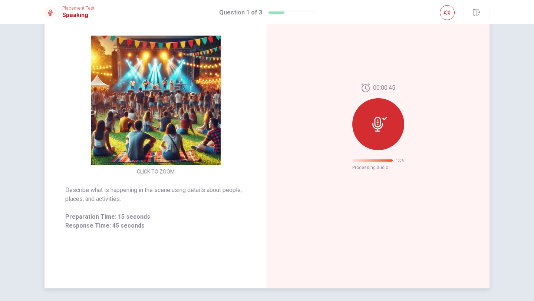
click at [231, 139] on div "CLICK TO ZOOM" at bounding box center [155, 106] width 222 height 141
drag, startPoint x: 236, startPoint y: 142, endPoint x: 324, endPoint y: 149, distance: 88.5
click at [297, 144] on div "CLICK TO ZOOM Describe what is happening in the scene using details about peopl…" at bounding box center [266, 126] width 445 height 323
drag, startPoint x: 319, startPoint y: 150, endPoint x: 307, endPoint y: 147, distance: 11.8
click at [317, 149] on div "00:00:45 100 % Processing audio..." at bounding box center [378, 126] width 222 height 323
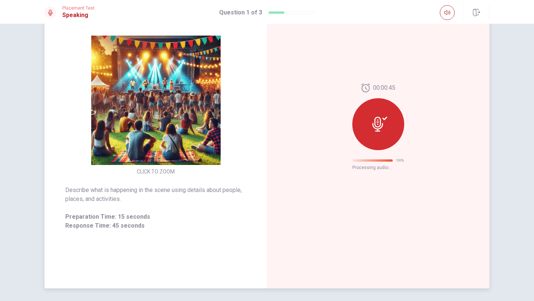
click at [302, 145] on div "00:00:45 100 % Processing audio..." at bounding box center [378, 126] width 222 height 323
drag, startPoint x: 303, startPoint y: 145, endPoint x: 154, endPoint y: 90, distance: 158.3
click at [300, 144] on div "00:00:45 100 % Processing audio..." at bounding box center [378, 126] width 222 height 323
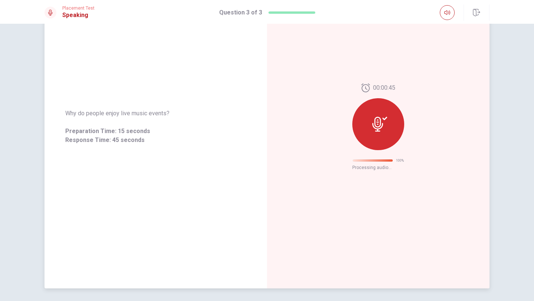
scroll to position [0, 0]
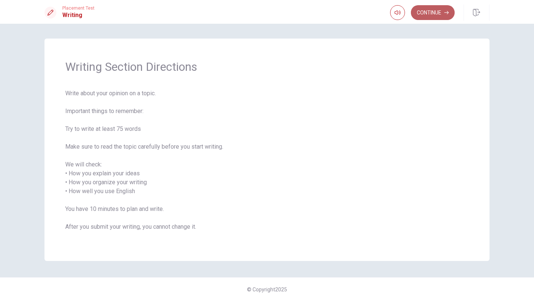
click at [441, 13] on button "Continue" at bounding box center [433, 12] width 44 height 15
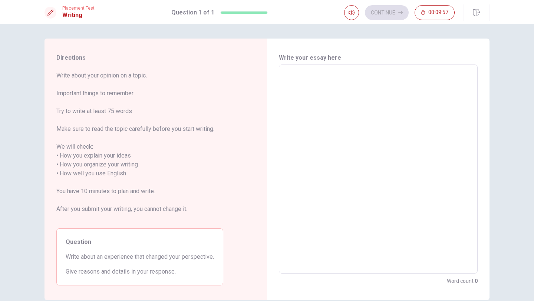
click at [318, 88] on textarea at bounding box center [378, 169] width 188 height 197
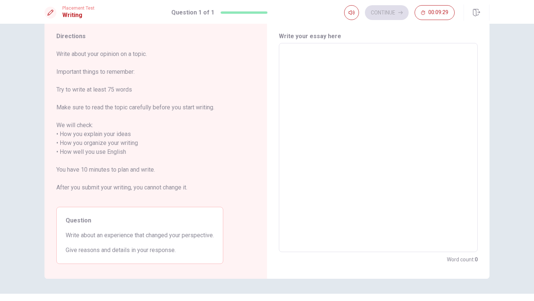
type textarea "w"
type textarea "x"
type textarea "wh"
type textarea "x"
type textarea "whe"
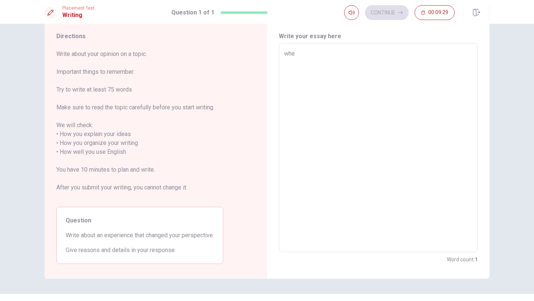
type textarea "x"
type textarea "when"
type textarea "x"
type textarea "when"
type textarea "x"
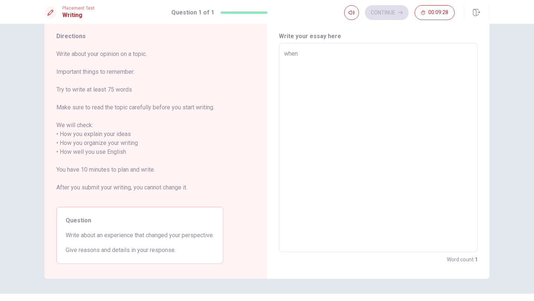
type textarea "when"
type textarea "x"
type textarea "whe"
type textarea "x"
type textarea "wh"
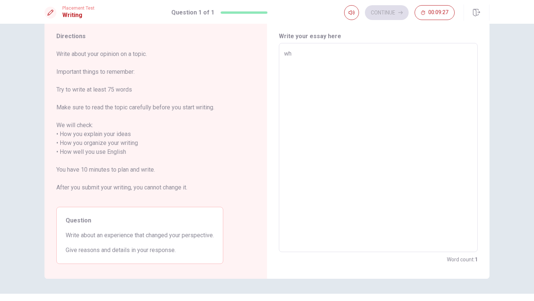
type textarea "x"
type textarea "w"
type textarea "x"
type textarea "W"
type textarea "x"
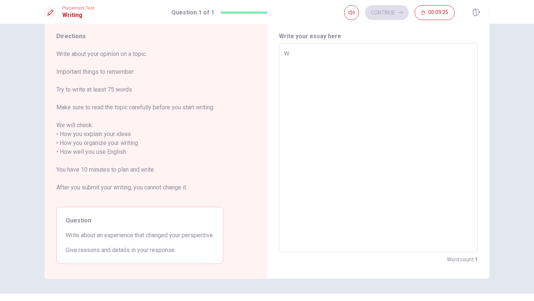
type textarea "Wh"
type textarea "x"
type textarea "Whe"
type textarea "x"
type textarea "When"
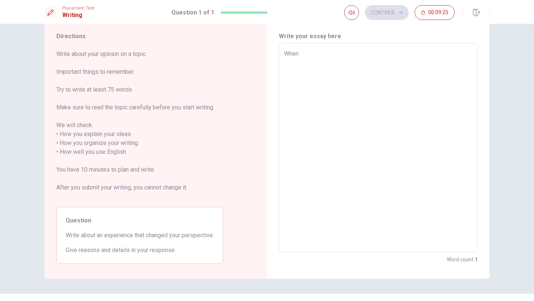
type textarea "x"
type textarea "When"
type textarea "x"
type textarea "When ı"
type textarea "x"
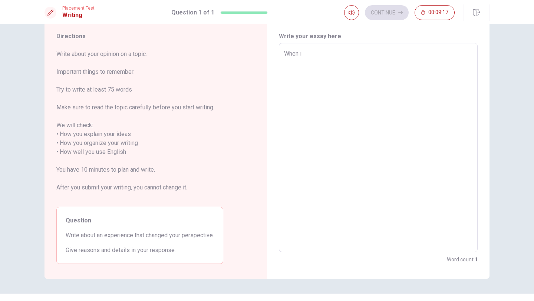
type textarea "When ı"
type textarea "x"
type textarea "When ı w"
type textarea "x"
type textarea "When ı wa"
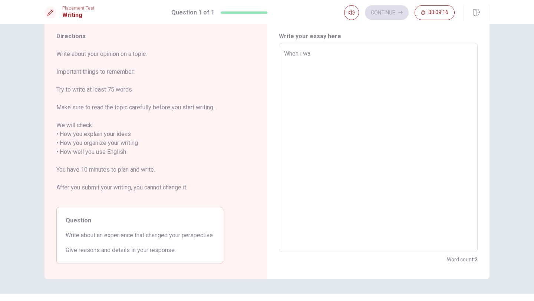
type textarea "x"
type textarea "When ı was"
type textarea "x"
type textarea "When ı was"
type textarea "x"
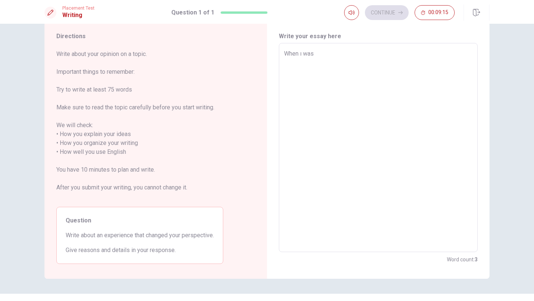
type textarea "When ı was s"
type textarea "x"
type textarea "When ı was se"
type textarea "x"
type textarea "When ı was sev"
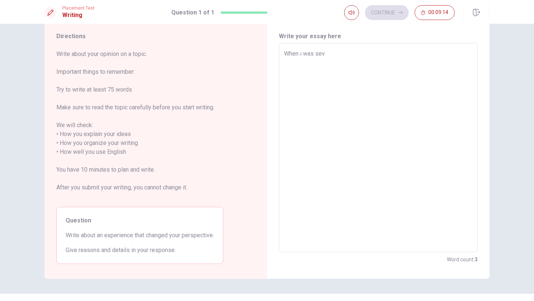
type textarea "x"
type textarea "When ı was seve"
type textarea "x"
type textarea "When ı was seven"
type textarea "x"
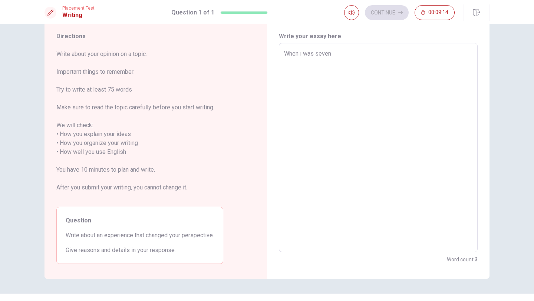
type textarea "When ı was seven"
type textarea "x"
type textarea "When ı was seven y"
type textarea "x"
type textarea "When ı was seven ye"
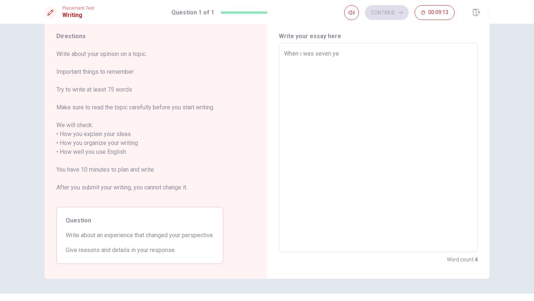
type textarea "x"
type textarea "When ı was seven yea"
type textarea "x"
type textarea "When ı was seven year"
type textarea "x"
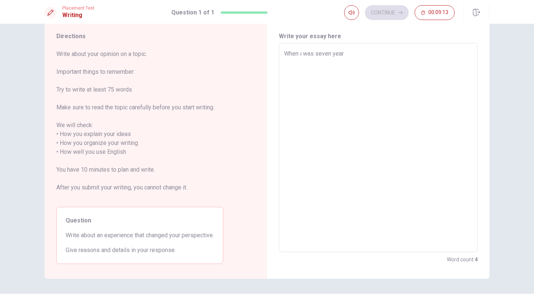
type textarea "When ı was seven years"
type textarea "x"
type textarea "When ı was seven years"
type textarea "x"
type textarea "When ı was seven years o"
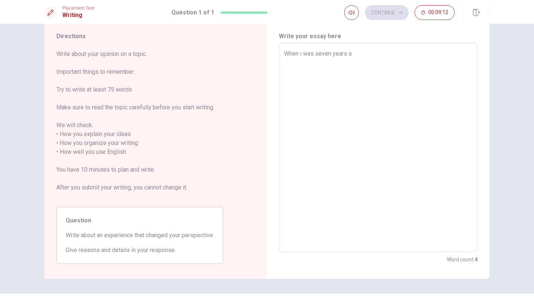
type textarea "x"
type textarea "When ı was seven years ol"
type textarea "x"
type textarea "When ı was seven years old"
type textarea "x"
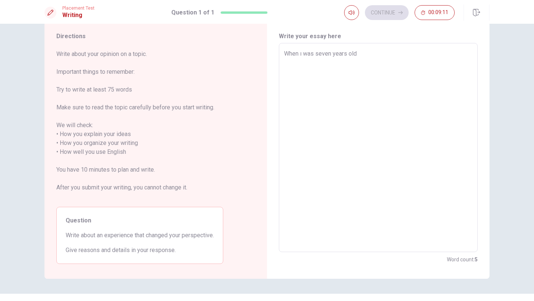
type textarea "When ı was seven years old,"
type textarea "x"
type textarea "When ı was seven years old,"
type textarea "x"
type textarea "When ı was seven years old, I"
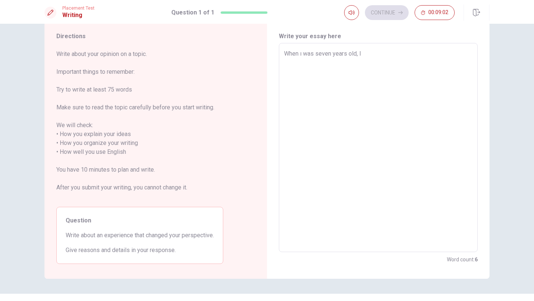
type textarea "x"
type textarea "When was seven years old, I"
type textarea "x"
type textarea "When I was seven years old, I"
click at [363, 56] on textarea "When I was seven years old, I" at bounding box center [378, 147] width 188 height 197
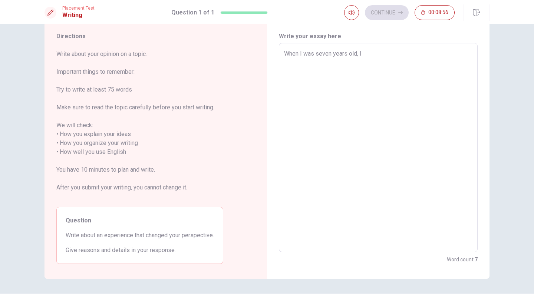
type textarea "x"
type textarea "When I was seven years old, I"
type textarea "x"
type textarea "When I was seven years old, I w"
type textarea "x"
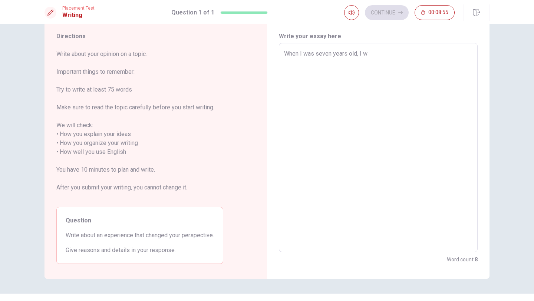
type textarea "When I was seven years old, I wa"
type textarea "x"
type textarea "When I was seven years old, I wal"
type textarea "x"
type textarea "When I was seven years old, I walk"
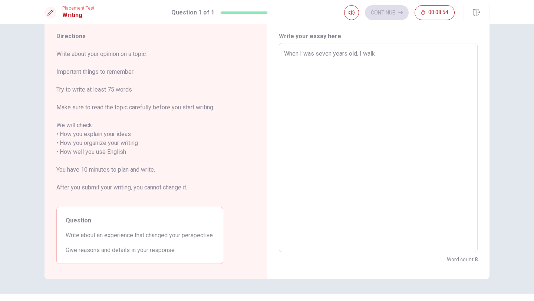
type textarea "x"
type textarea "When I was seven years old, I walke"
type textarea "x"
type textarea "When I was seven years old, I walked"
type textarea "x"
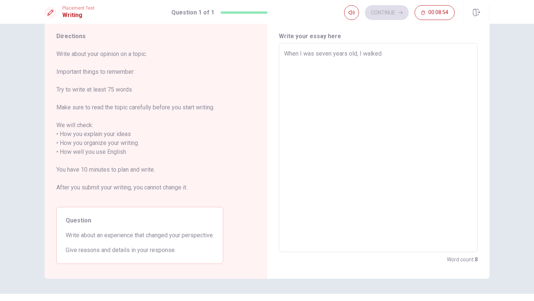
type textarea "When I was seven years old, I walked"
type textarea "x"
type textarea "When I was seven years old, I walked a"
type textarea "x"
type textarea "When I was seven years old, I walked aw"
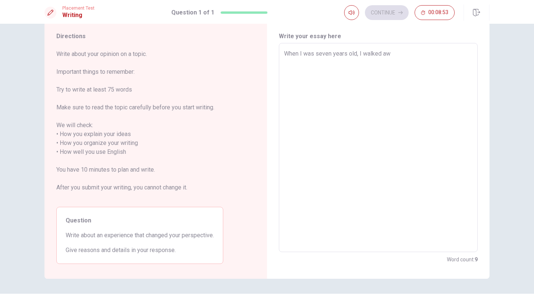
type textarea "x"
type textarea "When I was seven years old, I walked awa"
type textarea "x"
type textarea "When I was seven years old, I walked away"
type textarea "x"
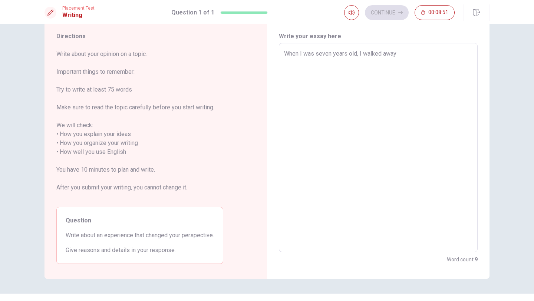
type textarea "When I was seven years old, I walked away"
type textarea "x"
type textarea "When I was seven years old, I walked away a"
type textarea "x"
type textarea "When I was seven years old, I walked away a"
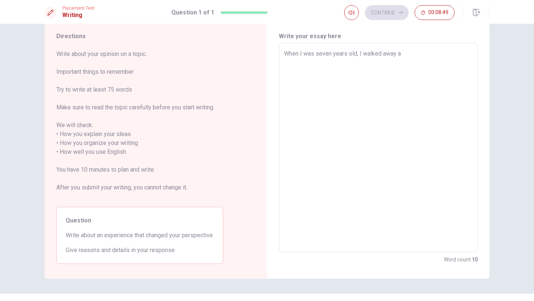
type textarea "x"
type textarea "When I was seven years old, I walked away a g"
type textarea "x"
type textarea "When I was seven years old, I walked away a gi"
type textarea "x"
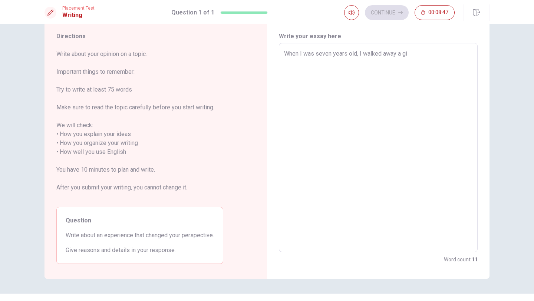
type textarea "When I was seven years old, I walked away a gip"
type textarea "x"
type textarea "When I was seven years old, I walked away a gips"
type textarea "x"
type textarea "When I was seven years old, I walked away a gipsy"
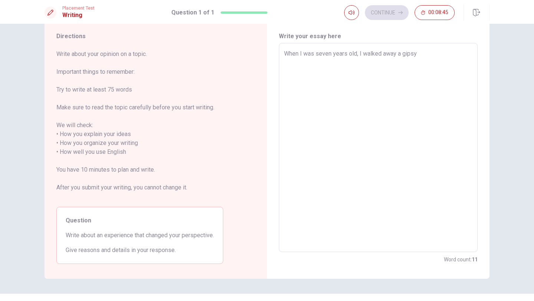
type textarea "x"
type textarea "When I was seven years old, I walked away a gipsy"
type textarea "x"
type textarea "When I was seven years old, I walked away a gipsy s"
type textarea "x"
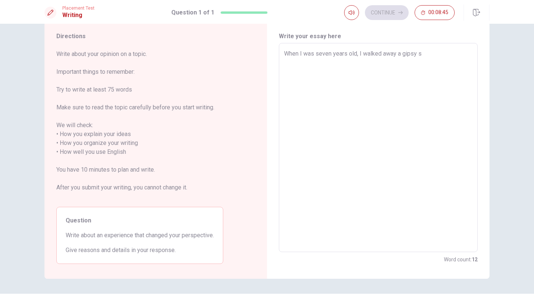
type textarea "When I was seven years old, I walked away a gipsy st"
type textarea "x"
type textarea "When I was seven years old, I walked away a gipsy s"
type textarea "x"
type textarea "When I was seven years old, I walked away a gipsy"
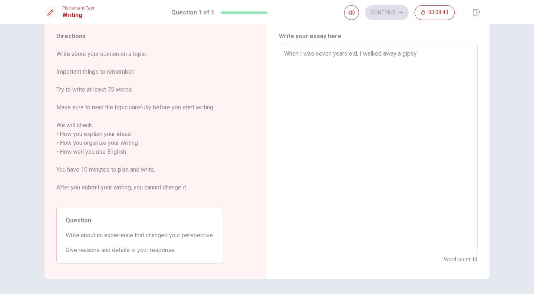
type textarea "x"
type textarea "When I was seven years old, I walked away a gipsy"
type textarea "x"
type textarea "When I was seven years old, I walked away a gipsys"
type textarea "x"
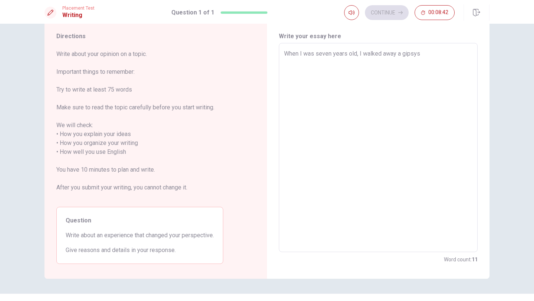
type textarea "When I was seven years old, I walked away a gipsys"
type textarea "x"
type textarea "When I was seven years old, I walked away a gipsys s"
type textarea "x"
type textarea "When I was seven years old, I walked away a gipsys st"
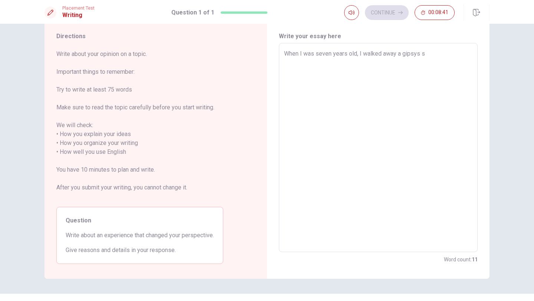
type textarea "x"
type textarea "When I was seven years old, I walked away a gipsys str"
type textarea "x"
type textarea "When I was seven years old, I walked away a gipsys stre"
type textarea "x"
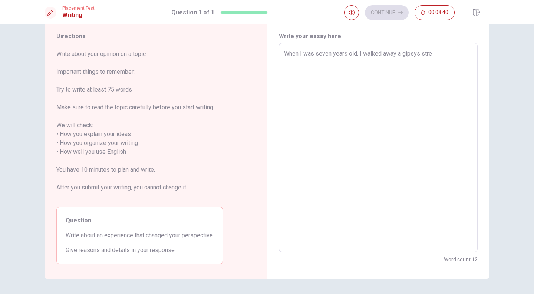
type textarea "When I was seven years old, I walked away a gipsys stree"
type textarea "x"
type textarea "When I was seven years old, I walked away a gipsys street"
type textarea "x"
type textarea "When I was seven years old, I walked away a gipsys street"
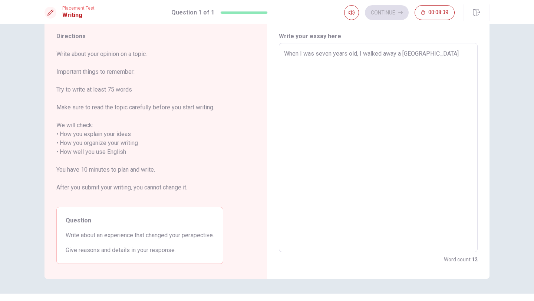
type textarea "x"
type textarea "When I was seven years old, I walked away a gipsys street a"
type textarea "x"
type textarea "When I was seven years old, I walked away a gipsys street an"
type textarea "x"
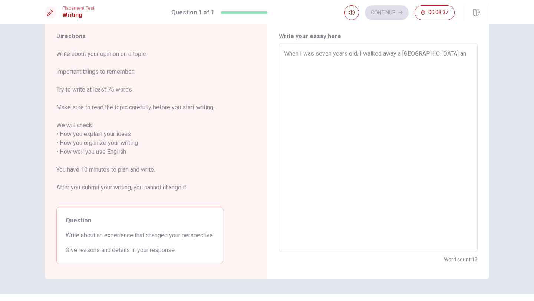
type textarea "When I was seven years old, I walked away a gipsys street and"
type textarea "x"
type textarea "When I was seven years old, I walked away a gipsys street and"
type textarea "x"
type textarea "When I was seven years old, I walked away a gipsys street and I"
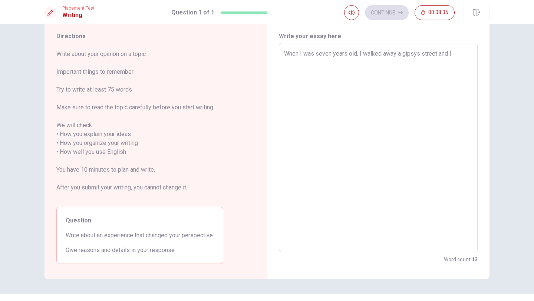
type textarea "x"
type textarea "When I was seven years old, I walked away a gipsys street and I"
type textarea "x"
type textarea "When I was seven years old, I walked away a gipsys street and I s"
type textarea "x"
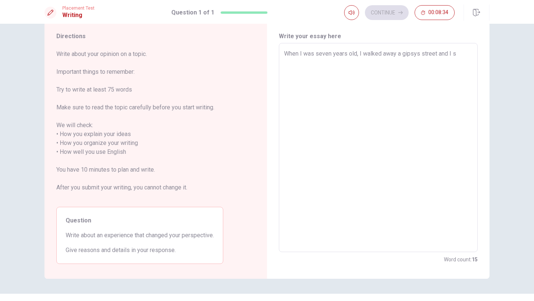
type textarea "When I was seven years old, I walked away a gipsys street and I se"
type textarea "x"
type textarea "When I was seven years old, I walked away a gipsys street and I see"
type textarea "x"
type textarea "When I was seven years old, I walked away a gipsys street and I see"
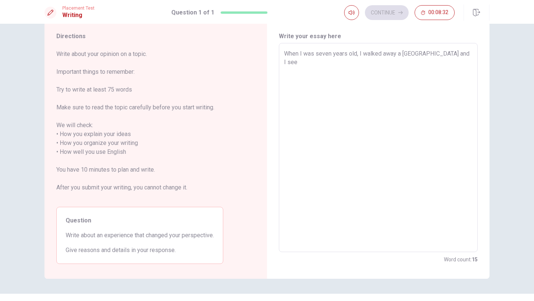
type textarea "x"
type textarea "When I was seven years old, I walked away a gipsys street and I see h"
type textarea "x"
type textarea "When I was seven years old, I walked away a gipsys street and I see ho"
type textarea "x"
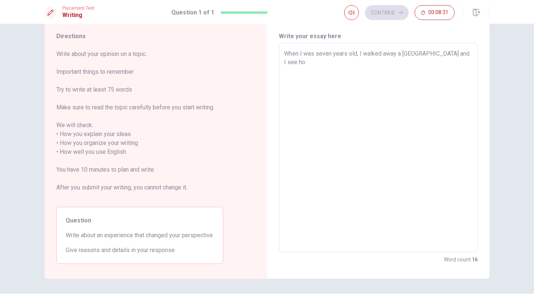
type textarea "When I was seven years old, I walked away a gipsys street and I see how"
type textarea "x"
type textarea "When I was seven years old, I walked away a gipsys street and I see how"
type textarea "x"
type textarea "When I was seven years old, I walked away a gipsys street and I see how t"
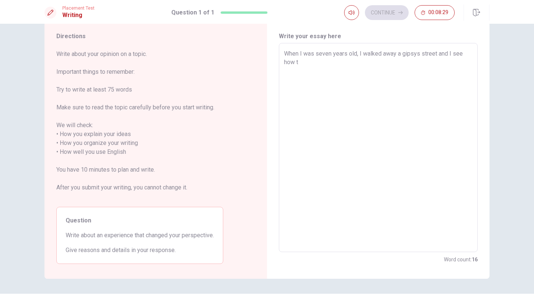
type textarea "x"
type textarea "When I was seven years old, I walked away a gipsys street and I see how te"
type textarea "x"
type textarea "When I was seven years old, I walked away a gipsys street and I see how teh"
type textarea "x"
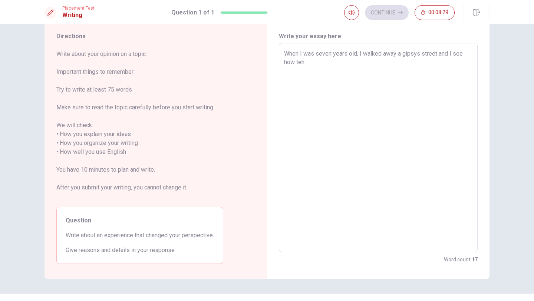
type textarea "When I was seven years old, I walked away a gipsys street and I see how tehy"
type textarea "x"
type textarea "When I was seven years old, I walked away a gipsys street and I see how tehy"
type textarea "x"
type textarea "When I was seven years old, I walked away a gipsys street and I see how tehy a"
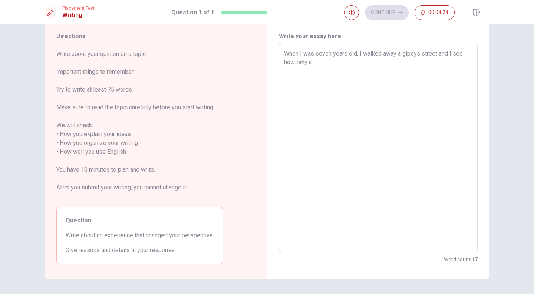
type textarea "x"
type textarea "When I was seven years old, I walked away a gipsys street and I see how tehy ar"
type textarea "x"
type textarea "When I was seven years old, I walked away a gipsys street and I see how tehy arr"
type textarea "x"
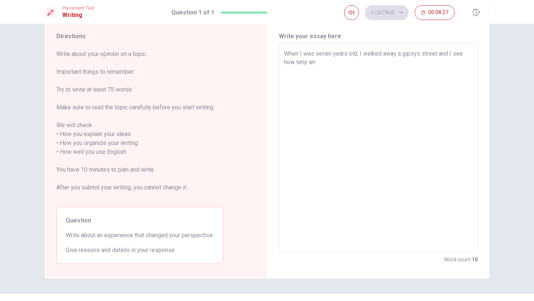
type textarea "When I was seven years old, I walked away a gipsys street and I see how tehy ar…"
type textarea "x"
type textarea "When I was seven years old, I walked away a gipsys street and I see how tehy arr"
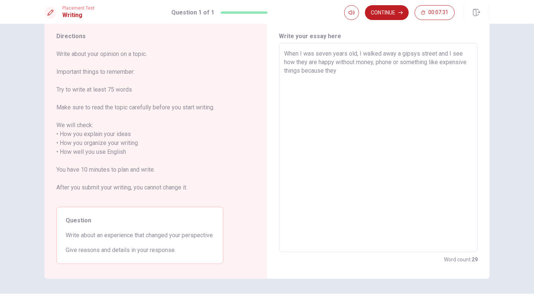
drag, startPoint x: 300, startPoint y: 71, endPoint x: 307, endPoint y: 91, distance: 21.2
click at [300, 73] on textarea "When I was seven years old, I walked away a gipsys street and I see how they ar…" at bounding box center [378, 147] width 188 height 197
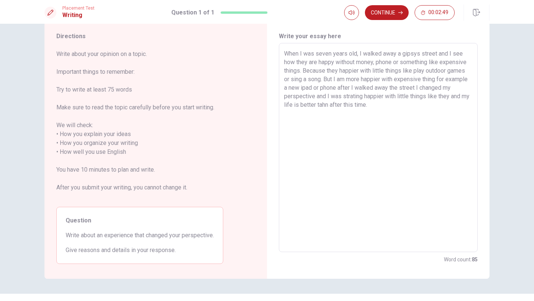
click at [350, 103] on textarea "When I was seven years old, I walked away a gipsys street and I see how they ar…" at bounding box center [378, 147] width 188 height 197
click at [295, 103] on textarea "When I was seven years old, I walked away a gipsys street and I see how they ar…" at bounding box center [378, 147] width 188 height 197
drag, startPoint x: 467, startPoint y: 105, endPoint x: 469, endPoint y: 113, distance: 8.7
click at [467, 105] on textarea "When I was seven years old, I walked away a gipsys street and I see how they ar…" at bounding box center [378, 147] width 188 height 197
click at [394, 14] on button "Continue" at bounding box center [387, 12] width 44 height 15
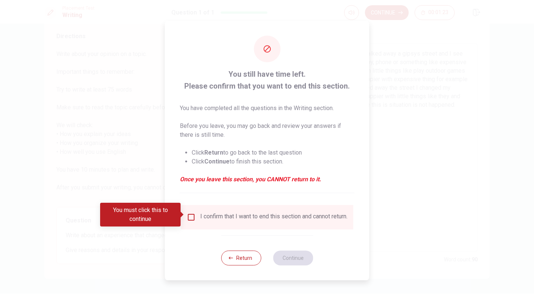
click at [187, 213] on input "You must click this to continue" at bounding box center [191, 217] width 9 height 9
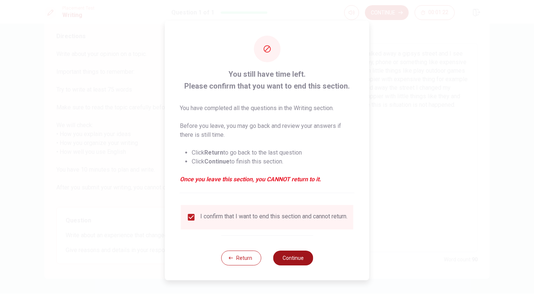
click at [297, 261] on button "Continue" at bounding box center [293, 258] width 40 height 15
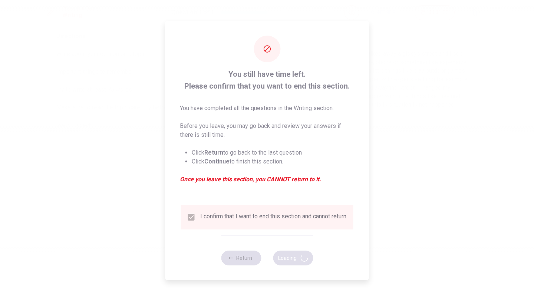
scroll to position [0, 0]
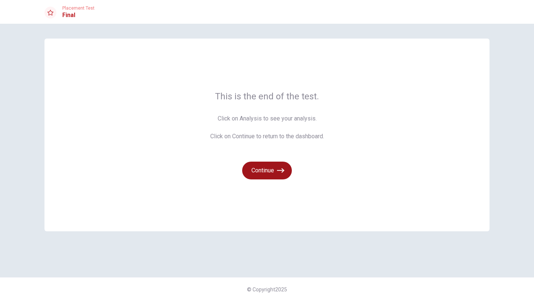
click at [265, 170] on button "Continue" at bounding box center [267, 171] width 50 height 18
